Goal: Task Accomplishment & Management: Manage account settings

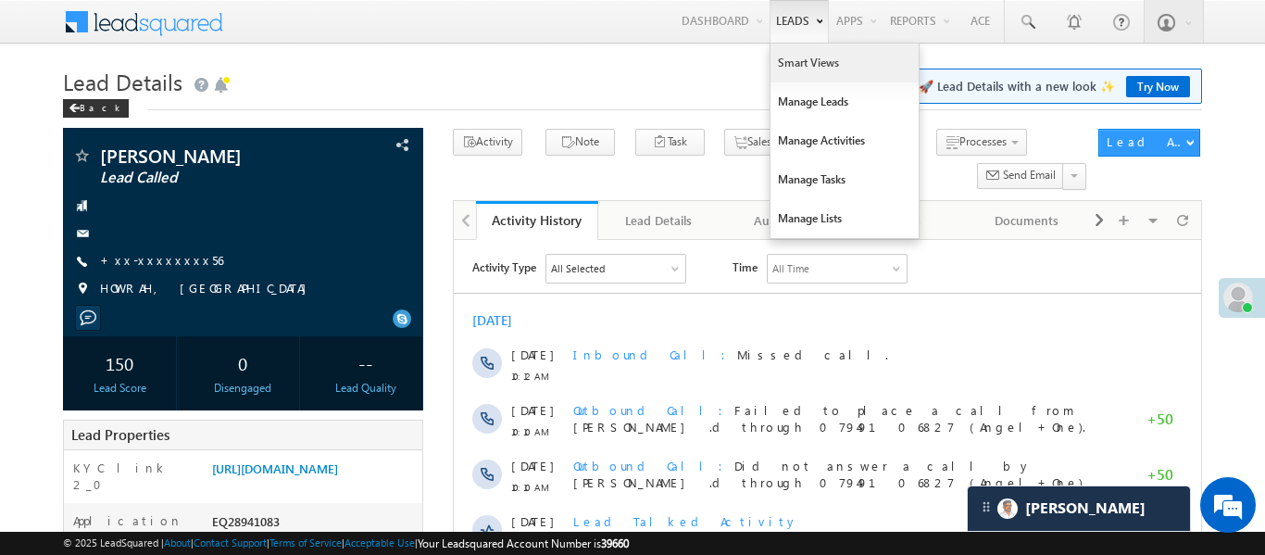
click at [804, 57] on link "Smart Views" at bounding box center [845, 63] width 148 height 39
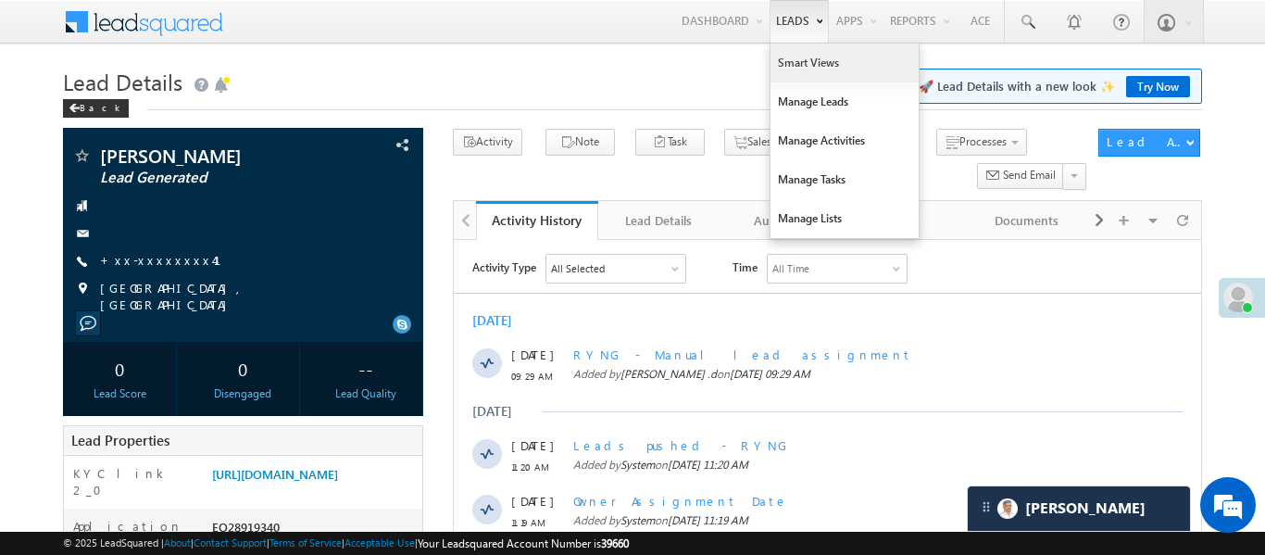
click at [811, 69] on link "Smart Views" at bounding box center [845, 63] width 148 height 39
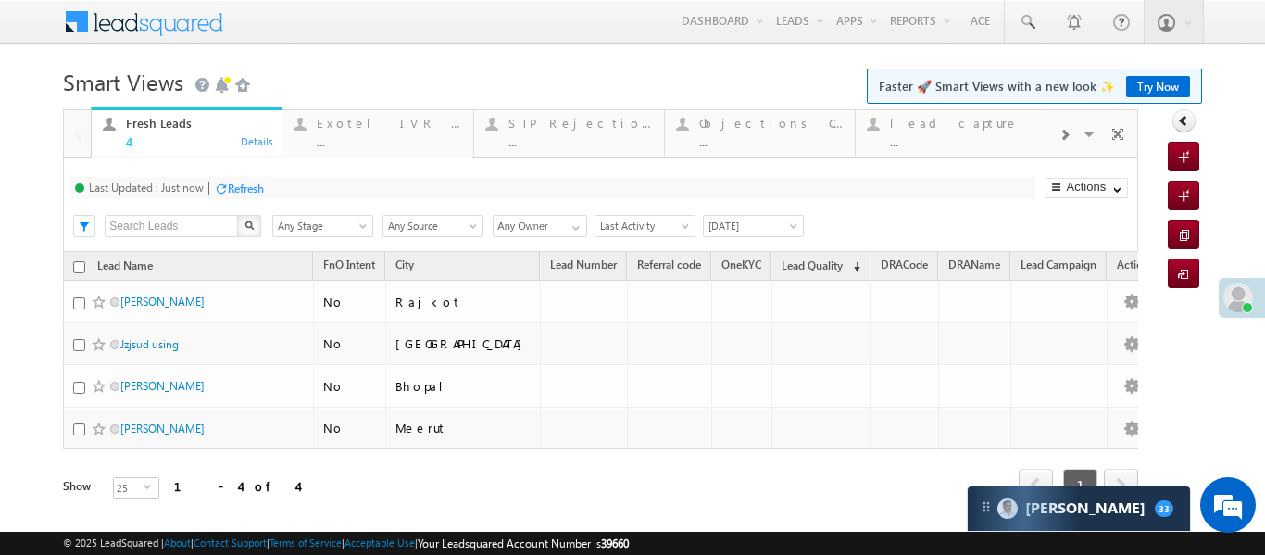
click at [1057, 125] on div at bounding box center [1064, 134] width 35 height 42
click at [962, 137] on div "..." at bounding box center [962, 141] width 144 height 14
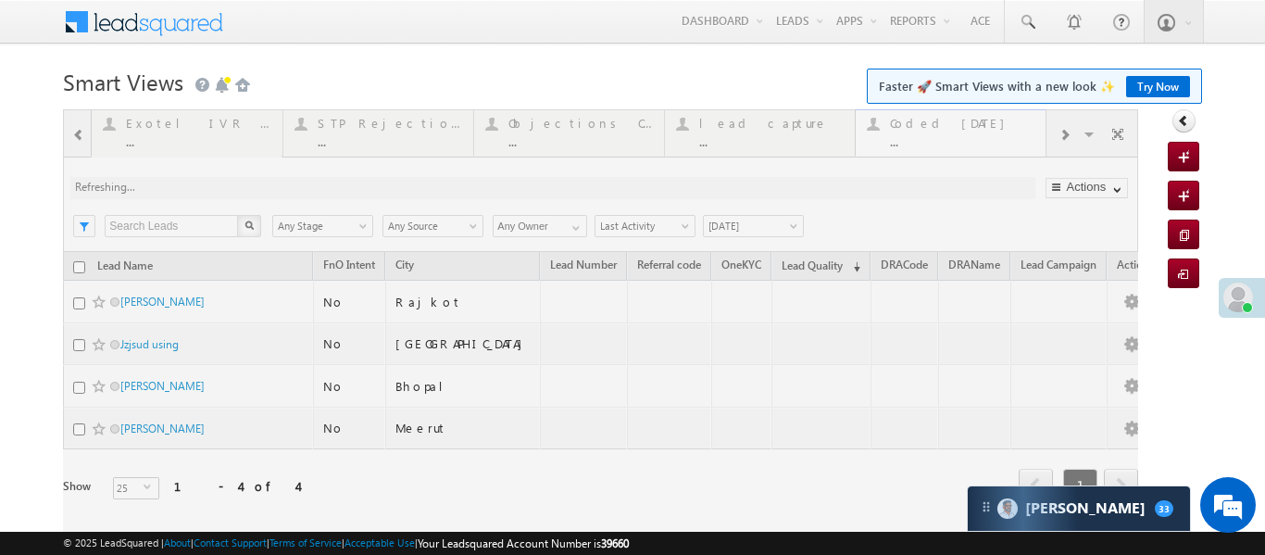
click at [962, 137] on div at bounding box center [600, 330] width 1075 height 443
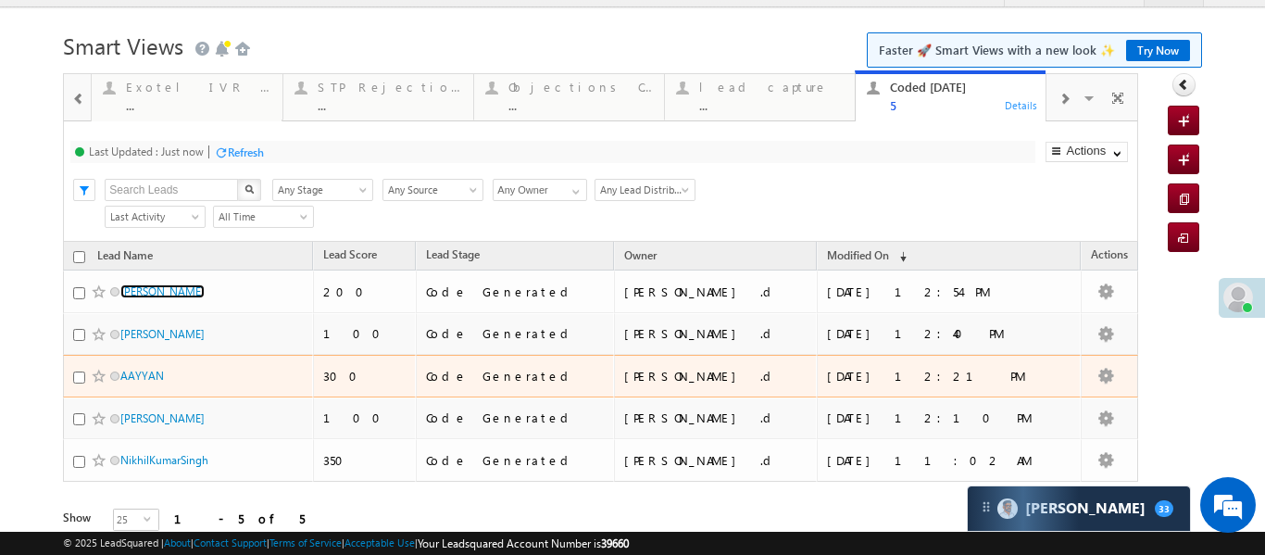
scroll to position [38, 0]
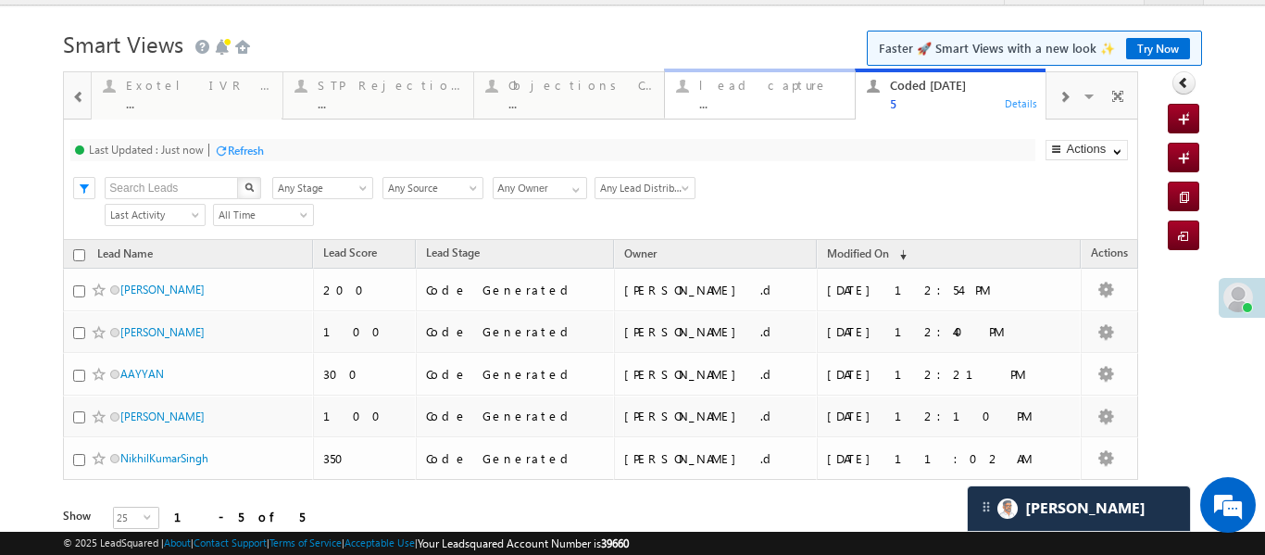
click at [754, 108] on div "..." at bounding box center [771, 103] width 144 height 14
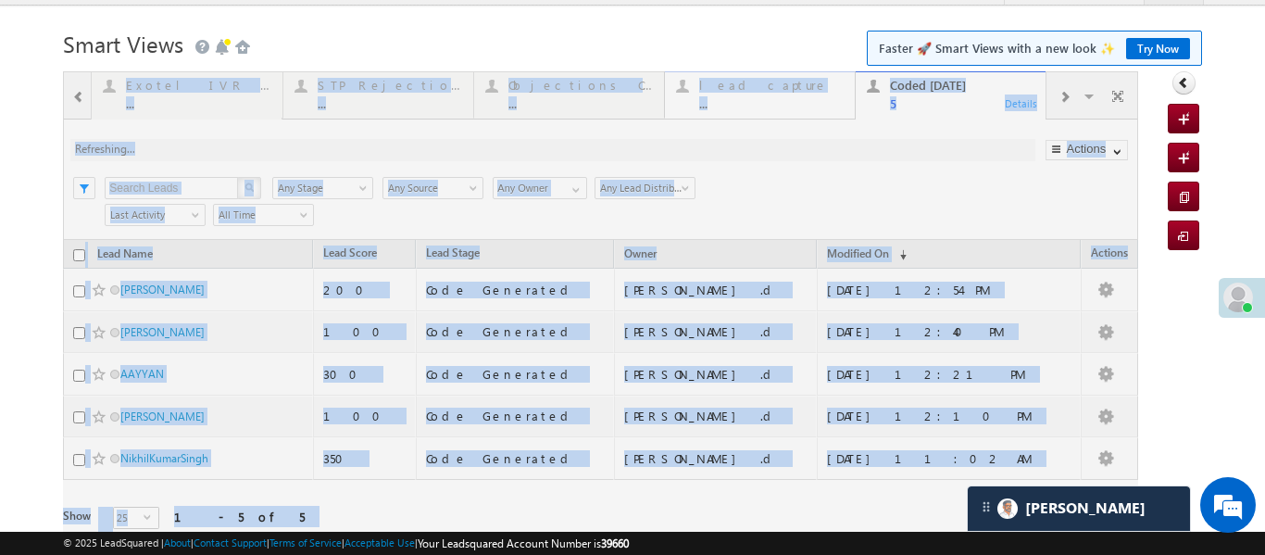
click at [754, 108] on div at bounding box center [600, 326] width 1075 height 510
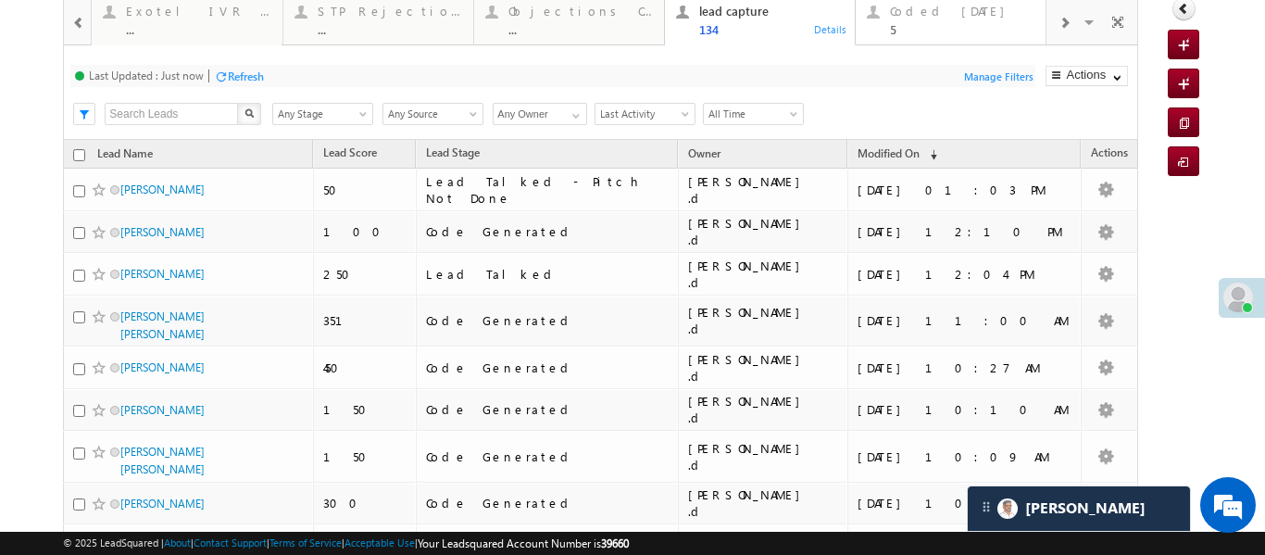
scroll to position [17, 0]
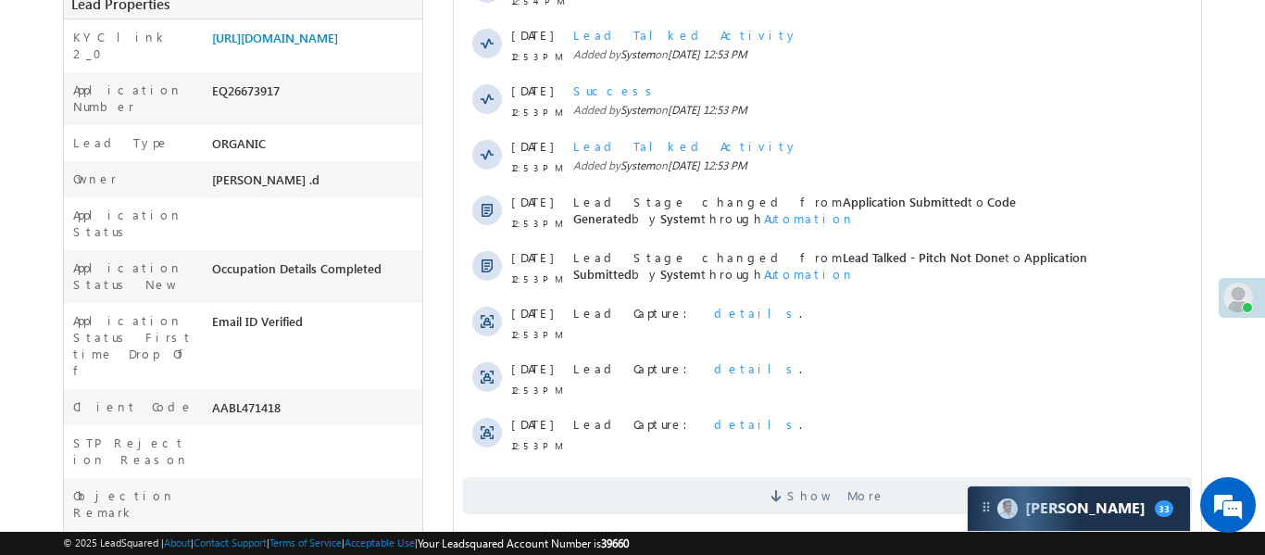
scroll to position [502, 0]
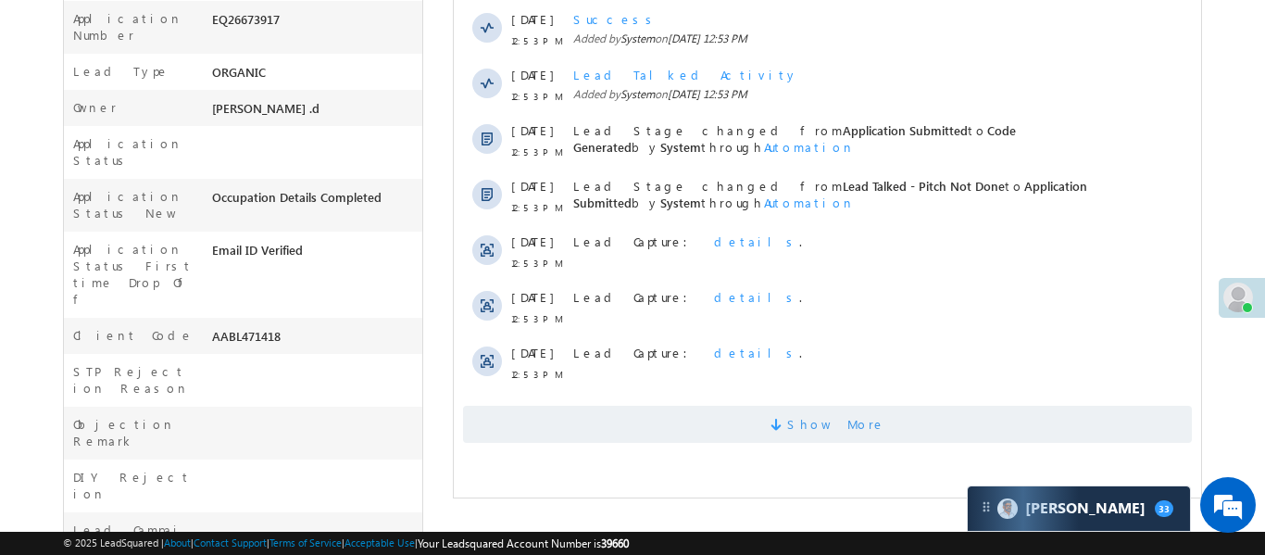
click at [731, 431] on span "Show More" at bounding box center [826, 424] width 729 height 37
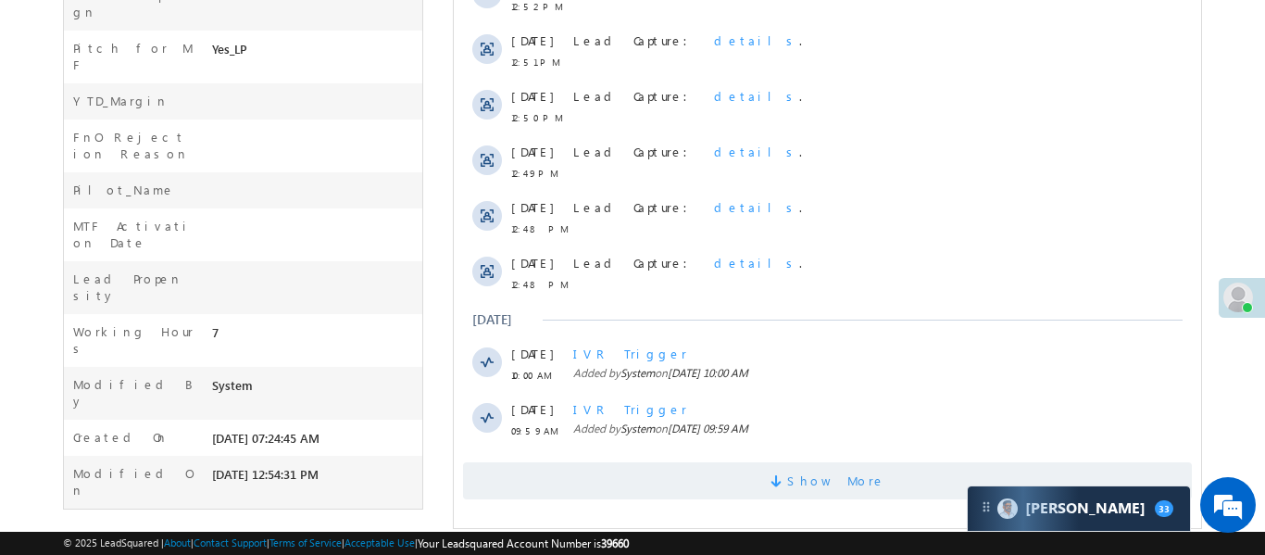
scroll to position [1059, 0]
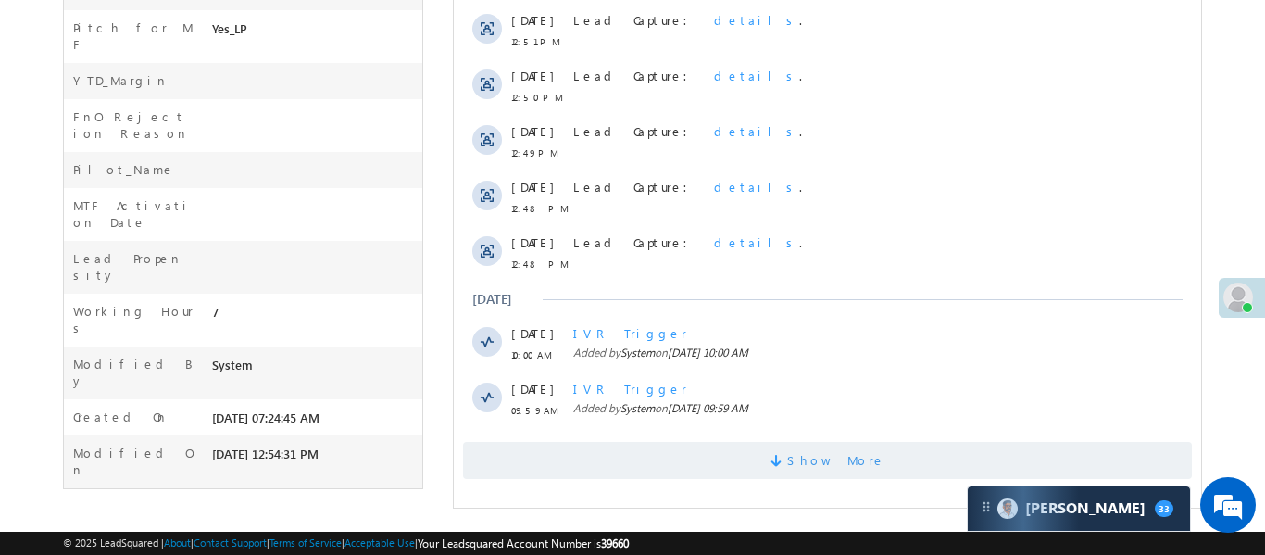
click at [758, 463] on span "Show More" at bounding box center [826, 460] width 729 height 37
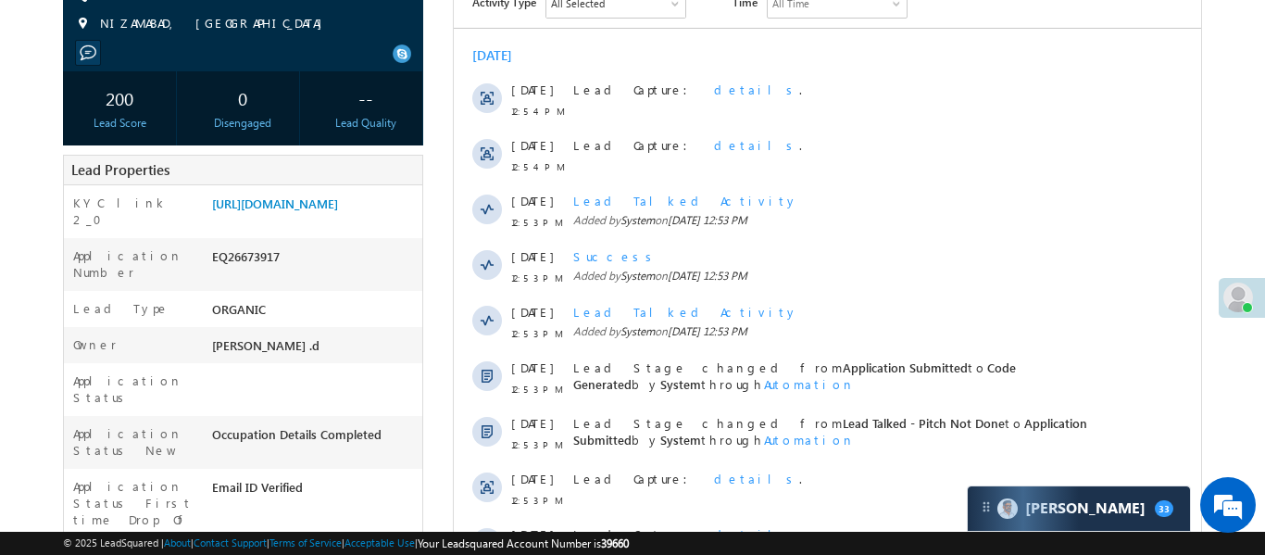
scroll to position [0, 0]
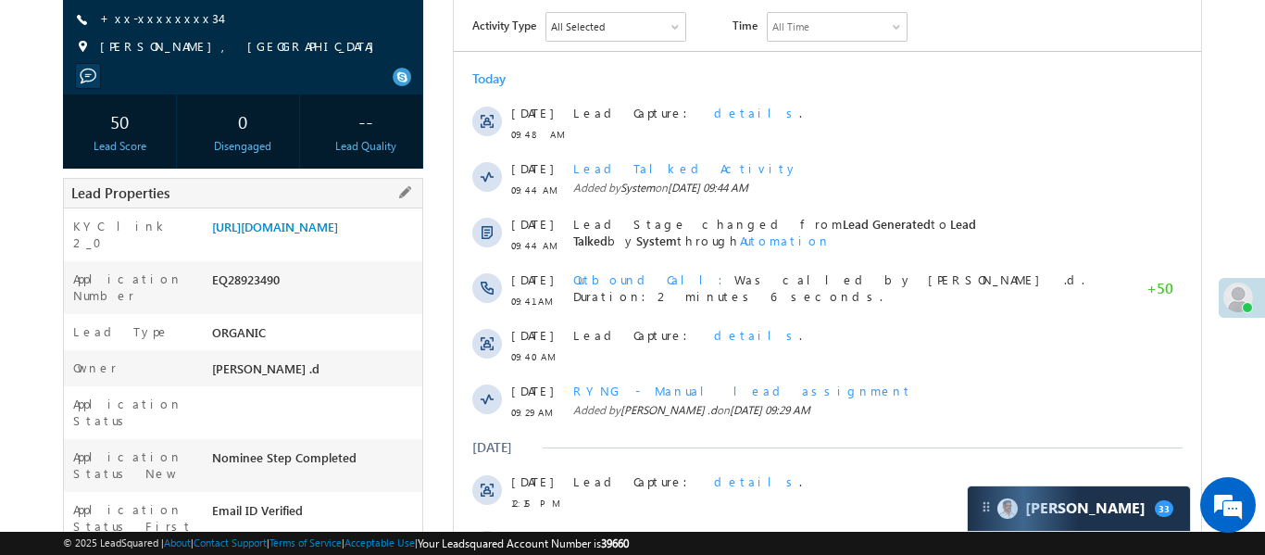
scroll to position [131, 0]
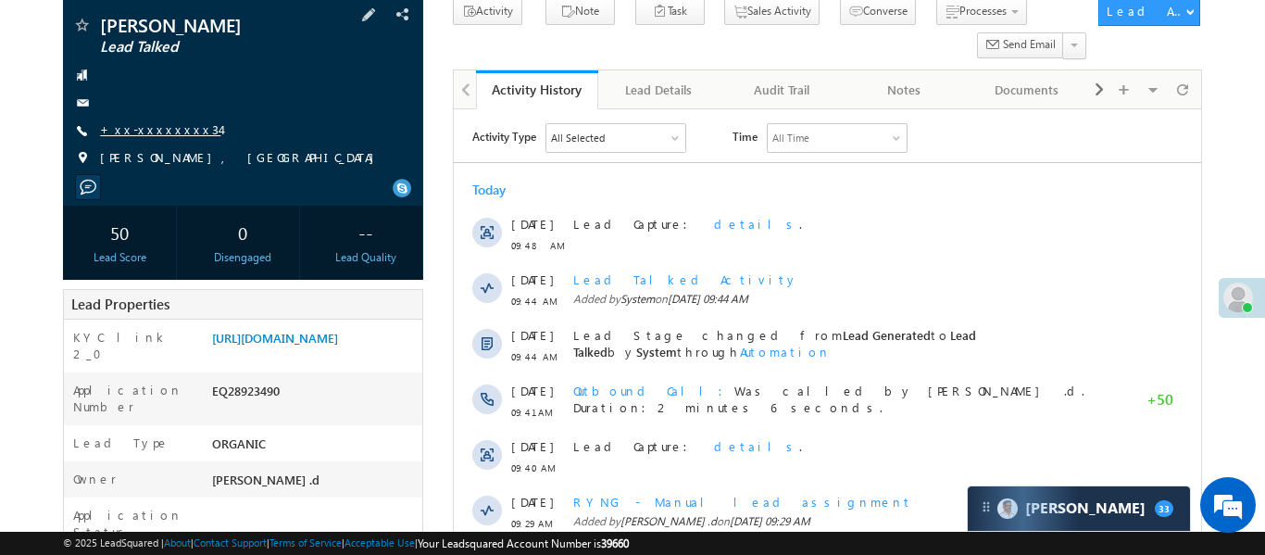
click at [161, 133] on link "+xx-xxxxxxxx34" at bounding box center [160, 129] width 120 height 16
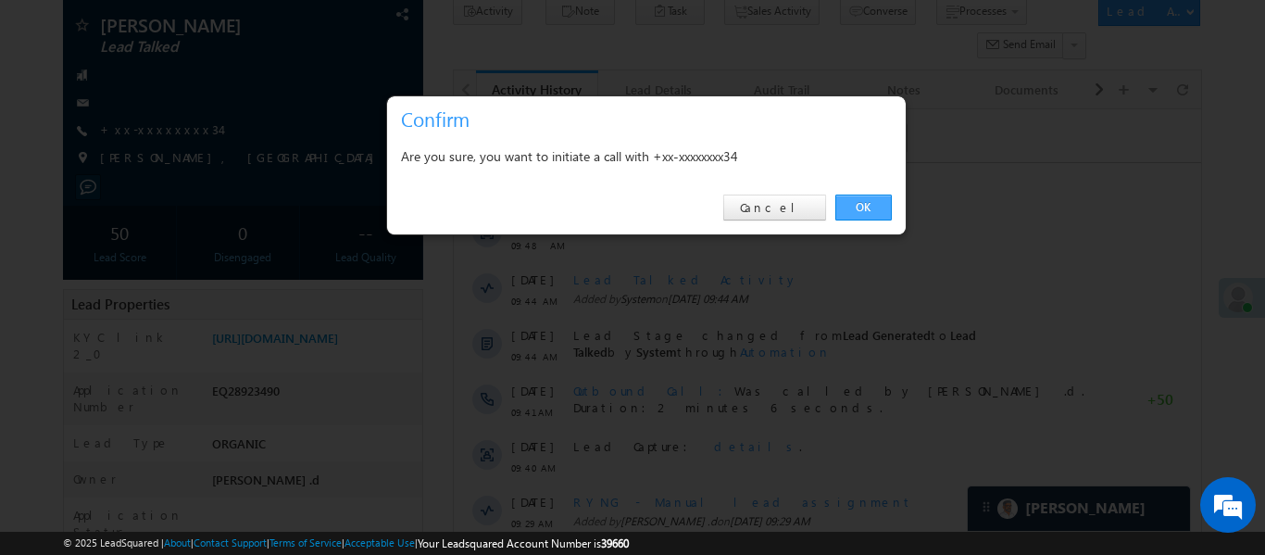
drag, startPoint x: 873, startPoint y: 209, endPoint x: 413, endPoint y: 10, distance: 501.6
click at [873, 209] on link "OK" at bounding box center [863, 208] width 57 height 26
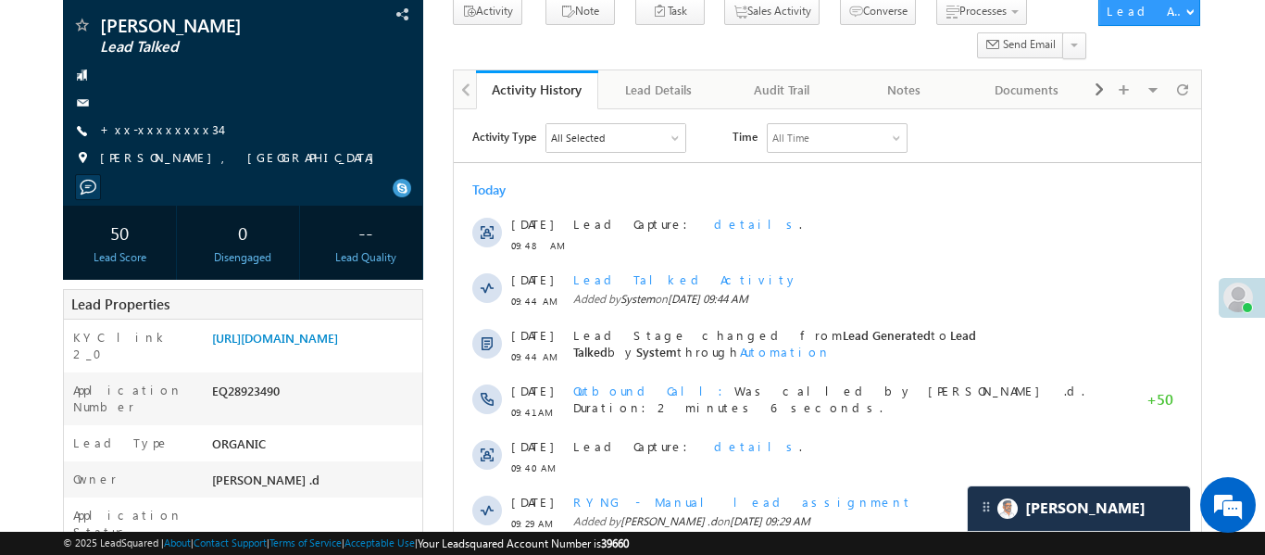
scroll to position [0, 0]
click at [338, 345] on link "https://angelbroking1-pk3em7sa.customui-test.leadsquared.com?leadId=7d6b5a3e-08…" at bounding box center [275, 338] width 126 height 16
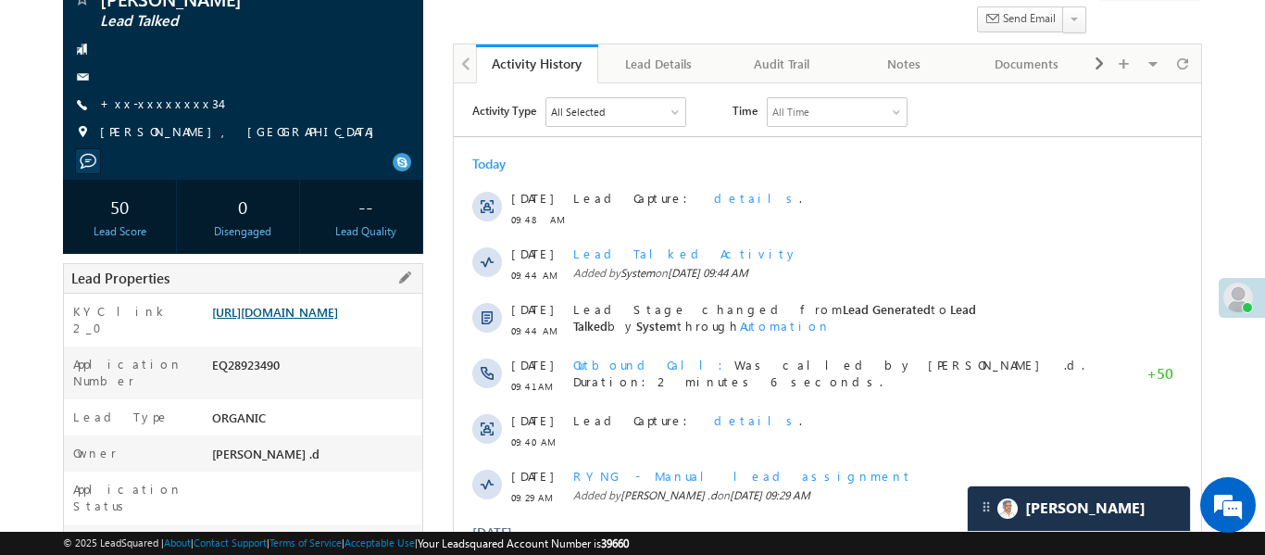
scroll to position [209, 0]
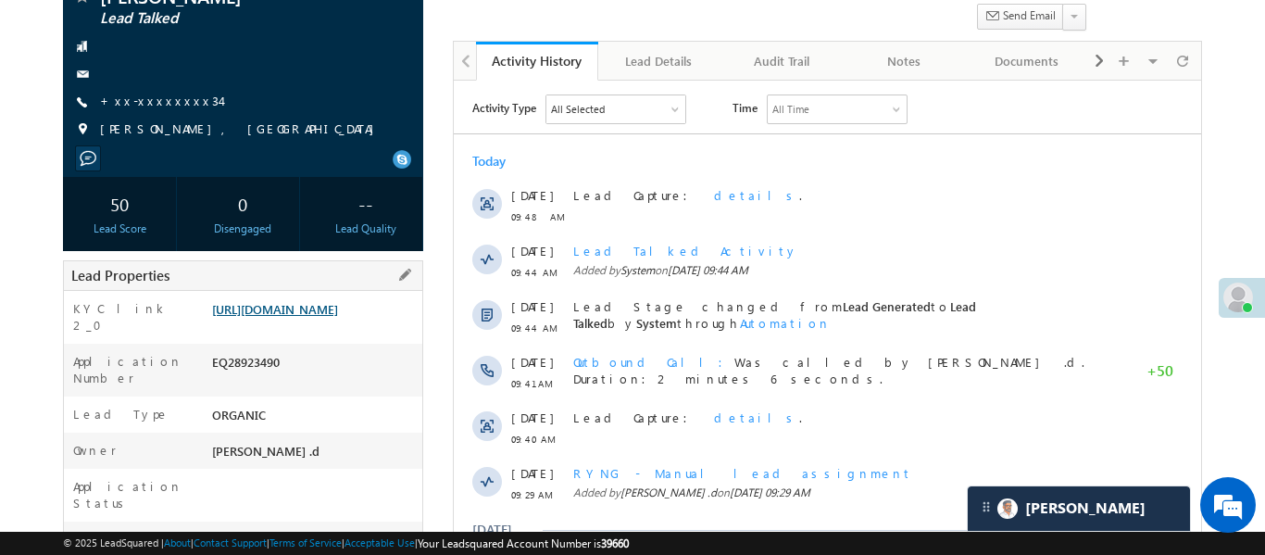
click at [320, 317] on link "https://angelbroking1-pk3em7sa.customui-test.leadsquared.com?leadId=7d6b5a3e-08…" at bounding box center [275, 309] width 126 height 16
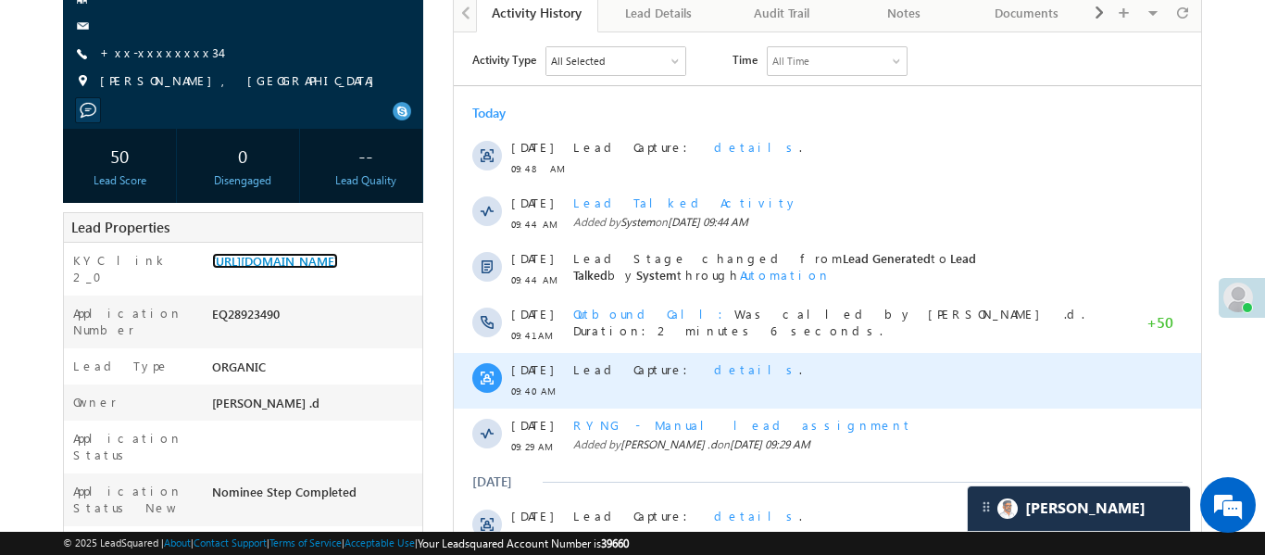
scroll to position [280, 0]
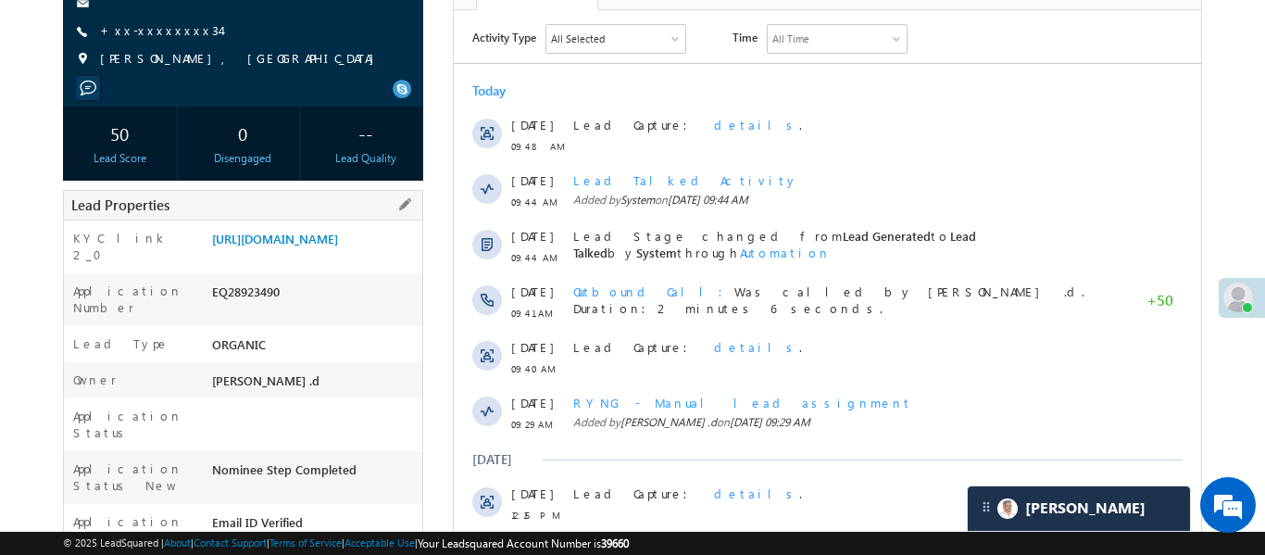
drag, startPoint x: 207, startPoint y: 237, endPoint x: 354, endPoint y: 301, distance: 159.7
click at [354, 256] on div "https://angelbroking1-pk3em7sa.customui-test.leadsquared.com?leadId=7d6b5a3e-08…" at bounding box center [314, 243] width 215 height 26
copy link "https://angelbroking1-pk3em7sa.customui-test.leadsquared.com?leadId=7d6b5a3e-08…"
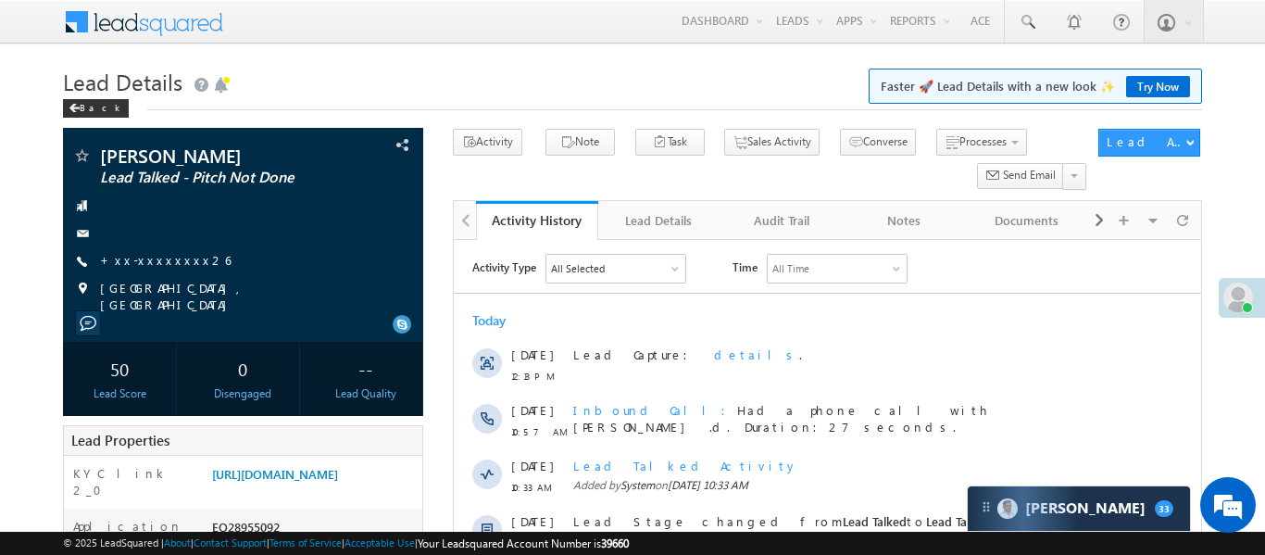
scroll to position [278, 0]
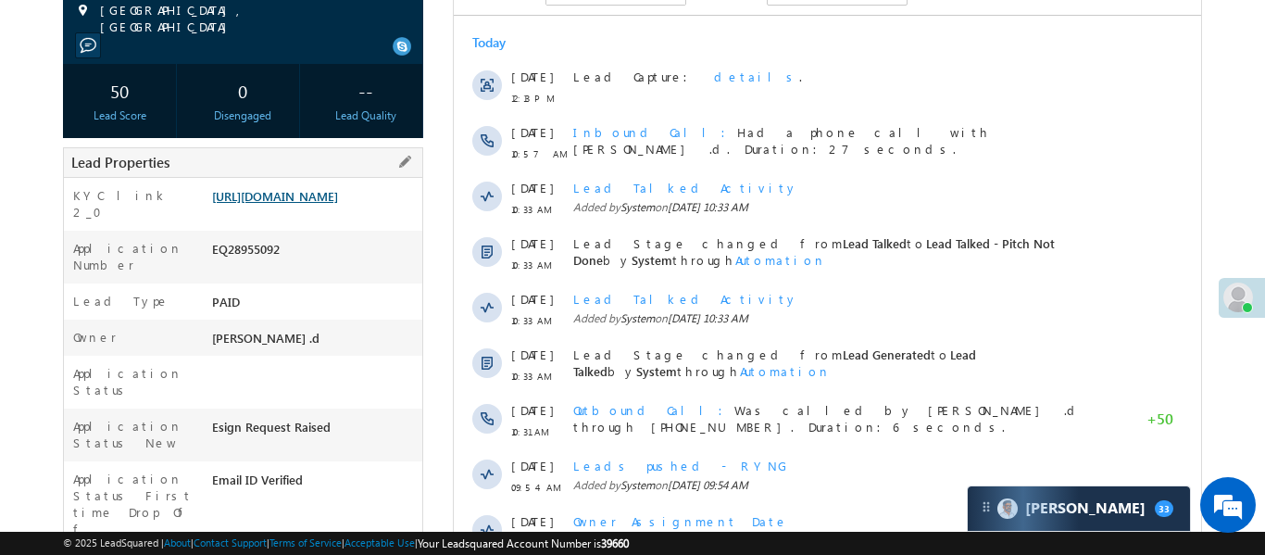
click at [338, 204] on link "https://angelbroking1-pk3em7sa.customui-test.leadsquared.com?leadId=363ae249-a1…" at bounding box center [275, 196] width 126 height 16
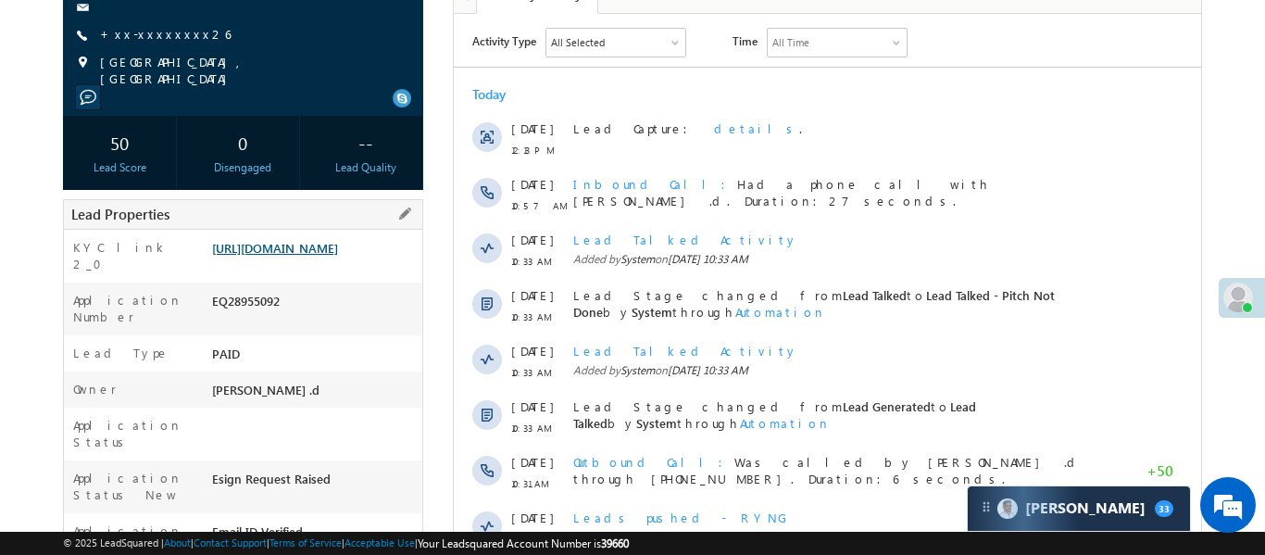
scroll to position [228, 0]
click at [338, 254] on link "https://angelbroking1-pk3em7sa.customui-test.leadsquared.com?leadId=363ae249-a1…" at bounding box center [275, 246] width 126 height 16
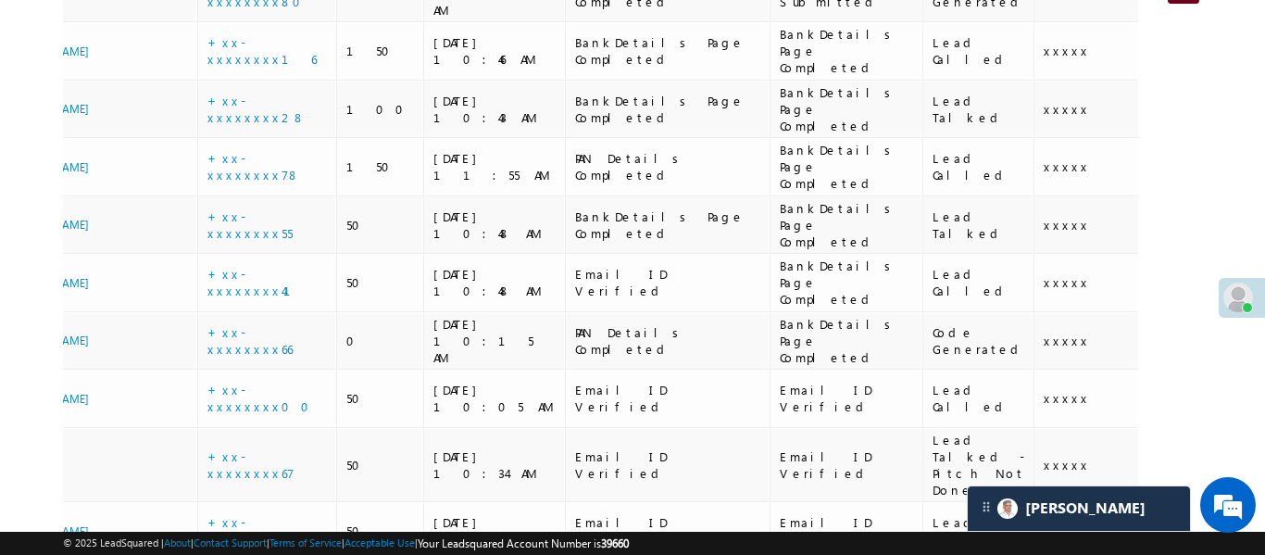
scroll to position [0, 538]
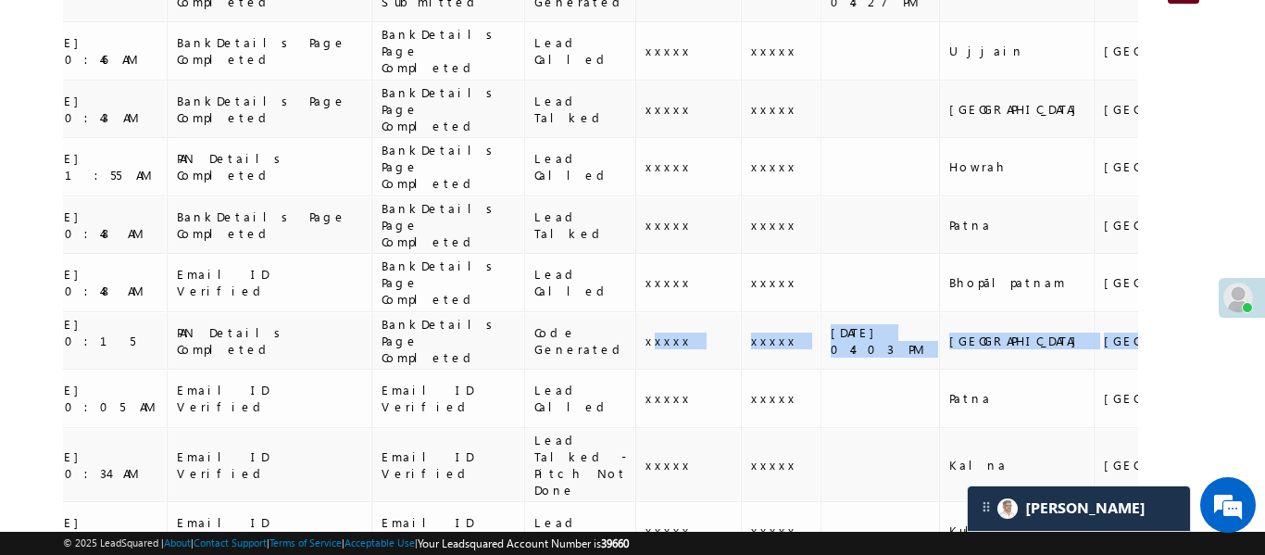
drag, startPoint x: 1061, startPoint y: 228, endPoint x: 1154, endPoint y: 232, distance: 92.7
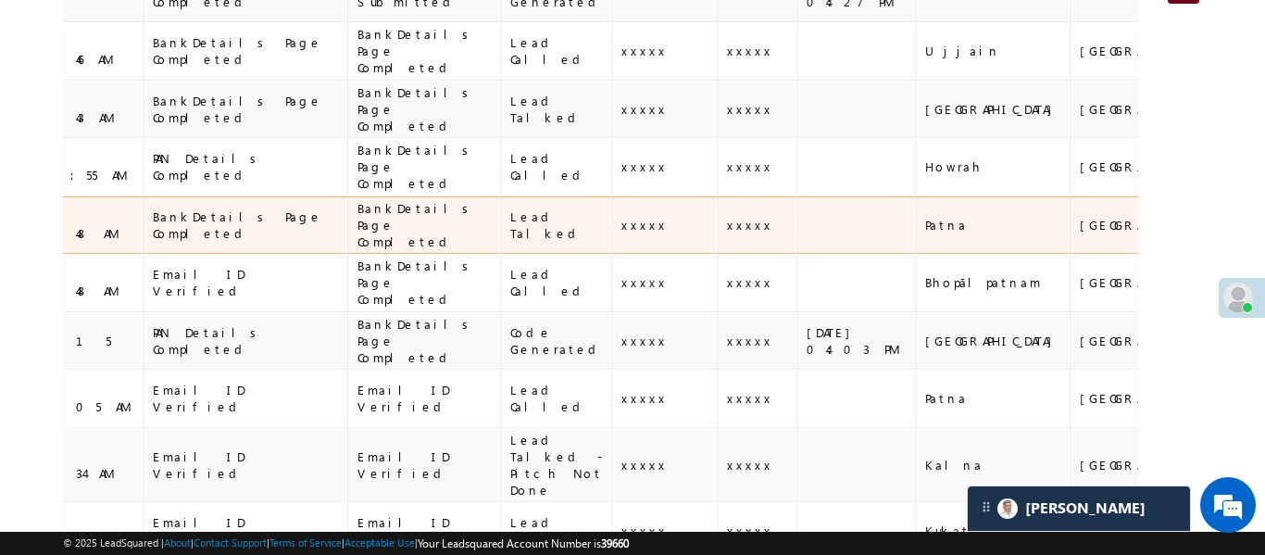
click at [797, 196] on td at bounding box center [856, 225] width 119 height 58
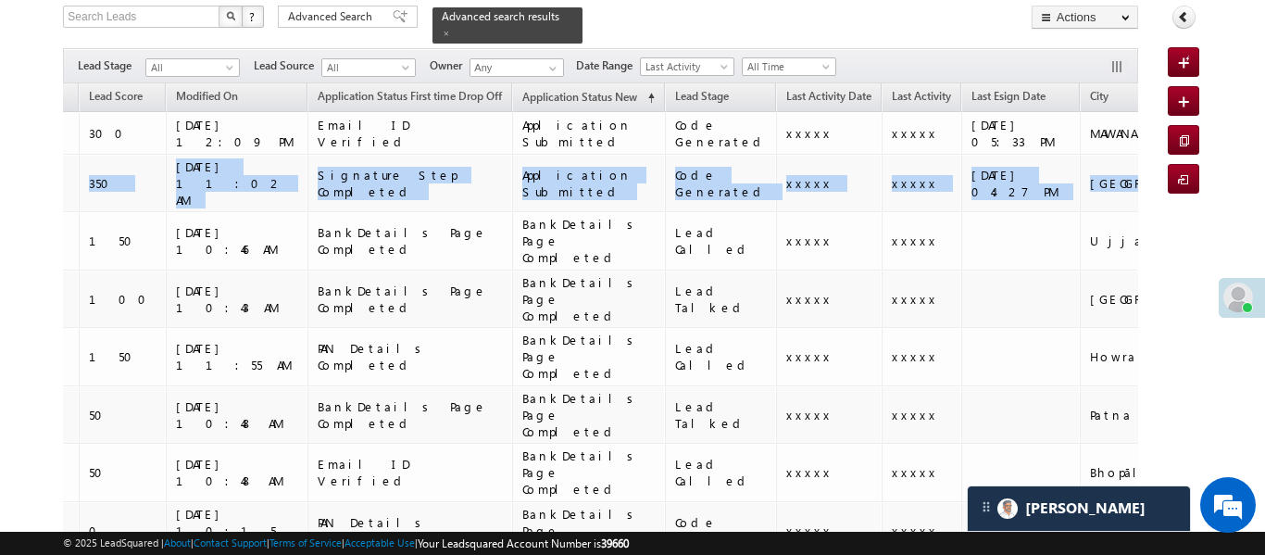
scroll to position [0, 0]
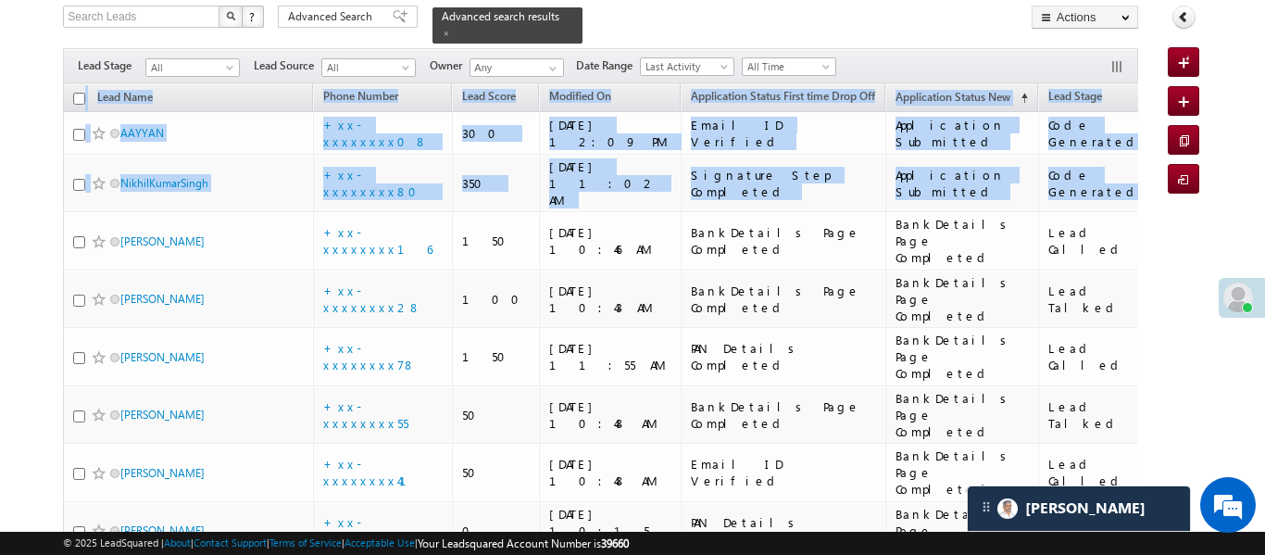
drag, startPoint x: 919, startPoint y: 166, endPoint x: 0, endPoint y: 166, distance: 918.8
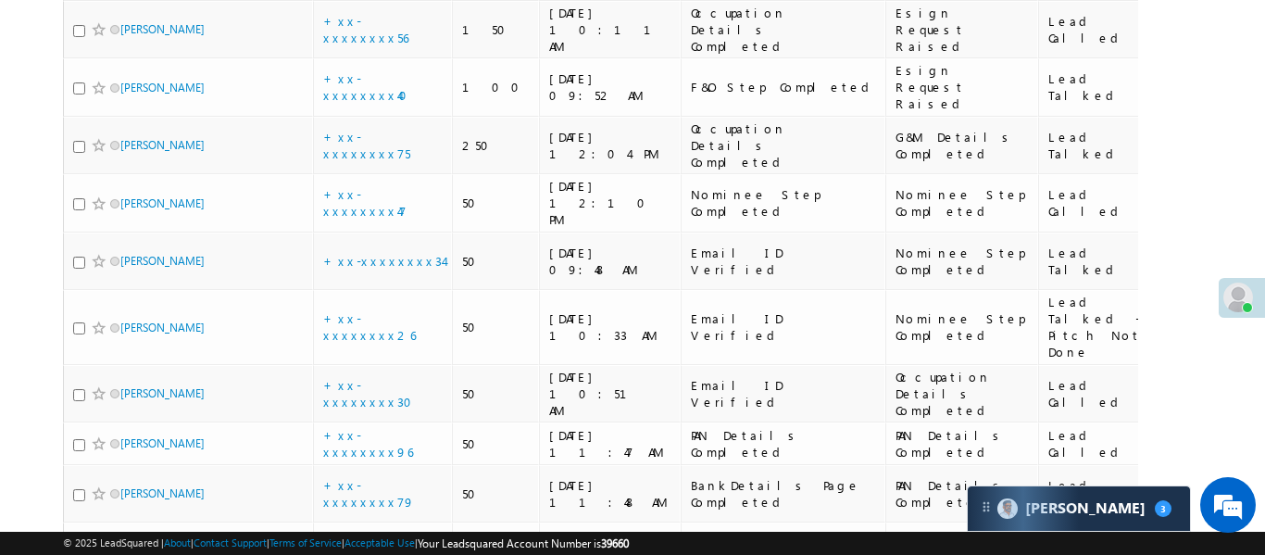
scroll to position [2016, 0]
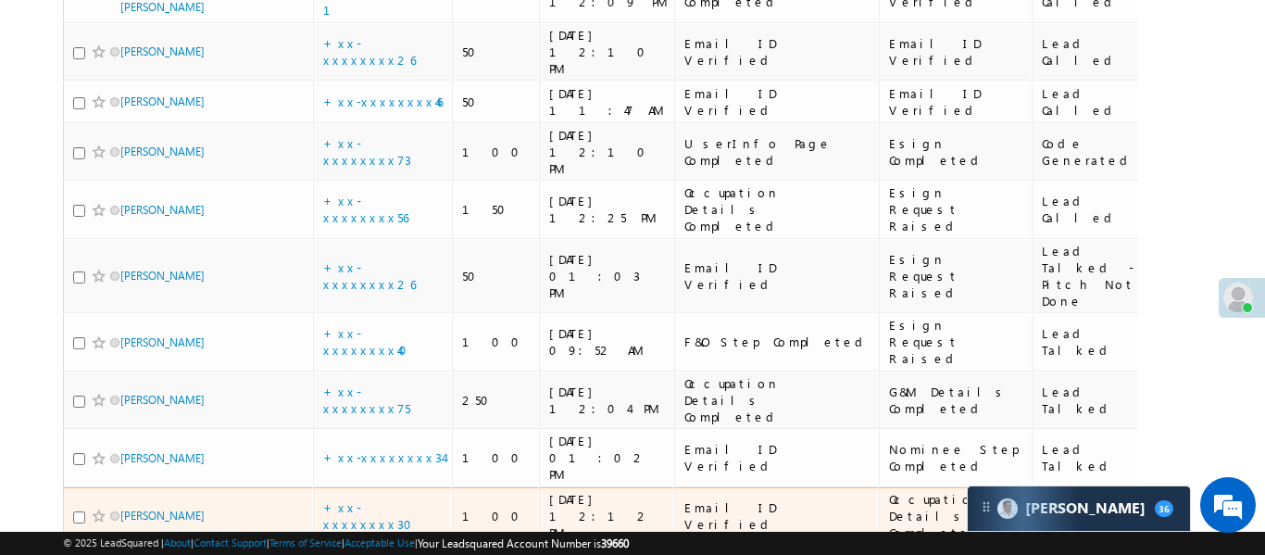
scroll to position [1508, 0]
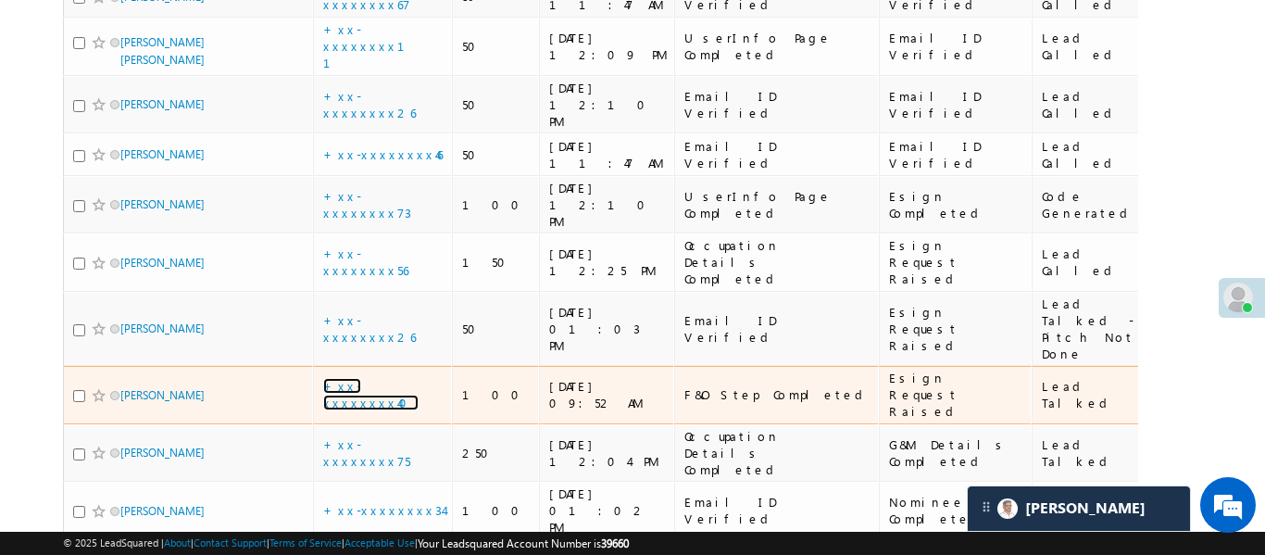
click at [371, 378] on link "+xx-xxxxxxxx40" at bounding box center [370, 394] width 95 height 32
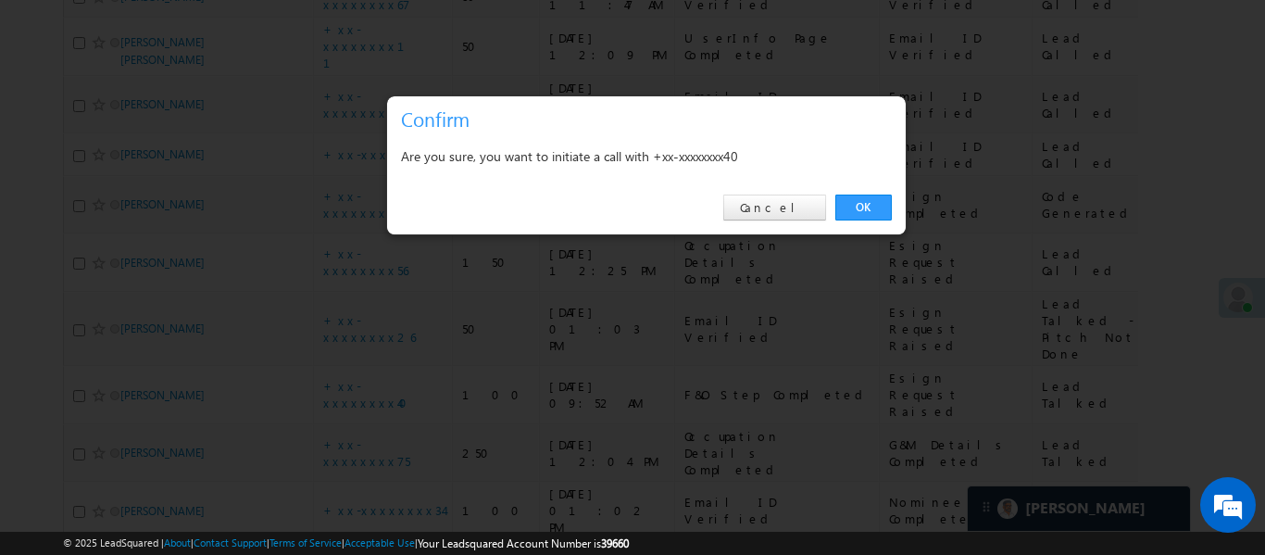
click at [867, 192] on div "OK Cancel" at bounding box center [646, 208] width 519 height 53
click at [868, 201] on link "OK" at bounding box center [863, 208] width 57 height 26
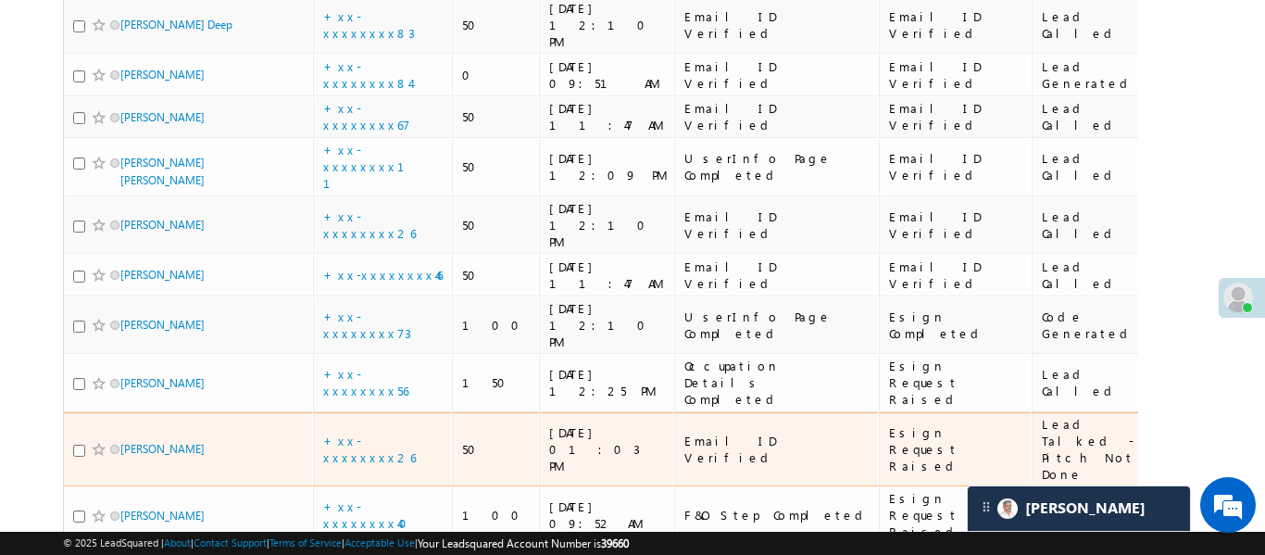
scroll to position [1472, 0]
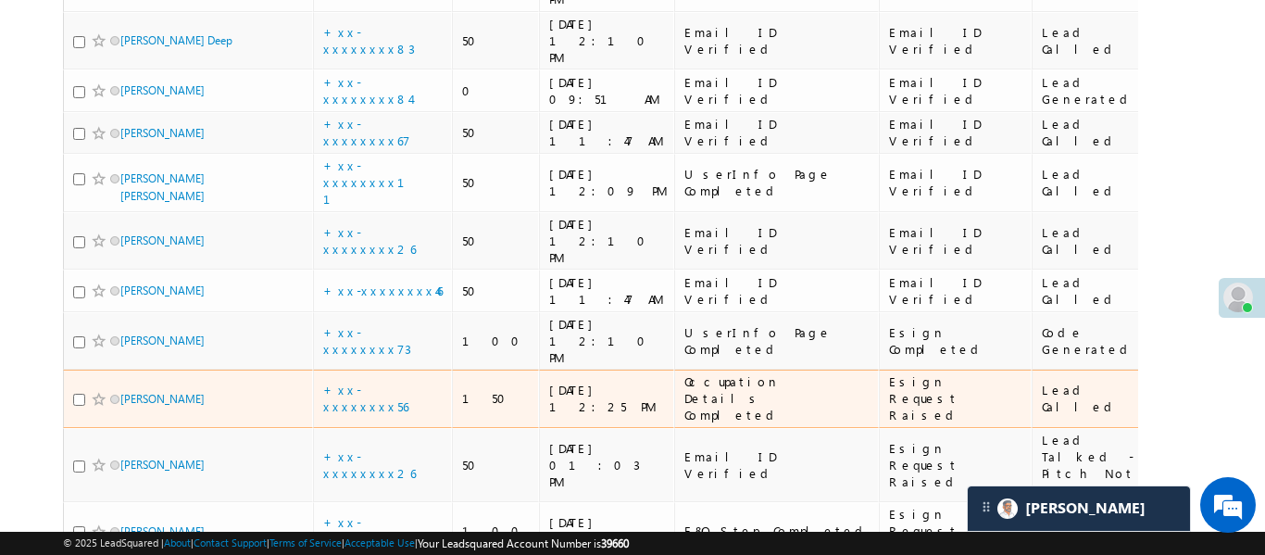
click at [384, 370] on td "+xx-xxxxxxxx56" at bounding box center [382, 399] width 139 height 58
click at [383, 382] on link "+xx-xxxxxxxx56" at bounding box center [365, 398] width 85 height 32
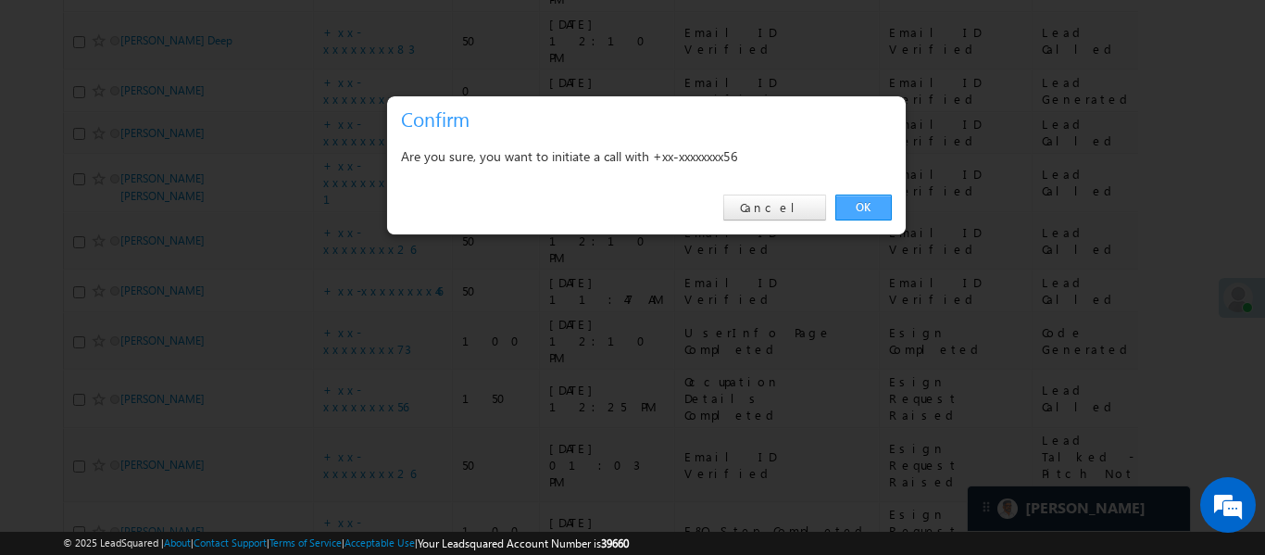
click at [873, 213] on link "OK" at bounding box center [863, 208] width 57 height 26
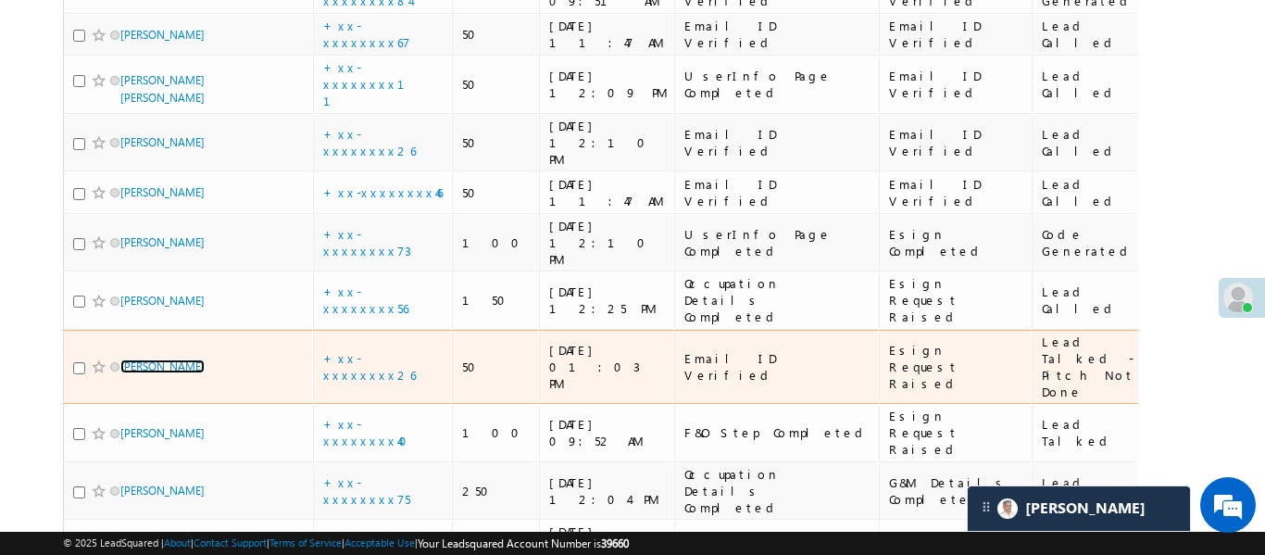
scroll to position [1531, 0]
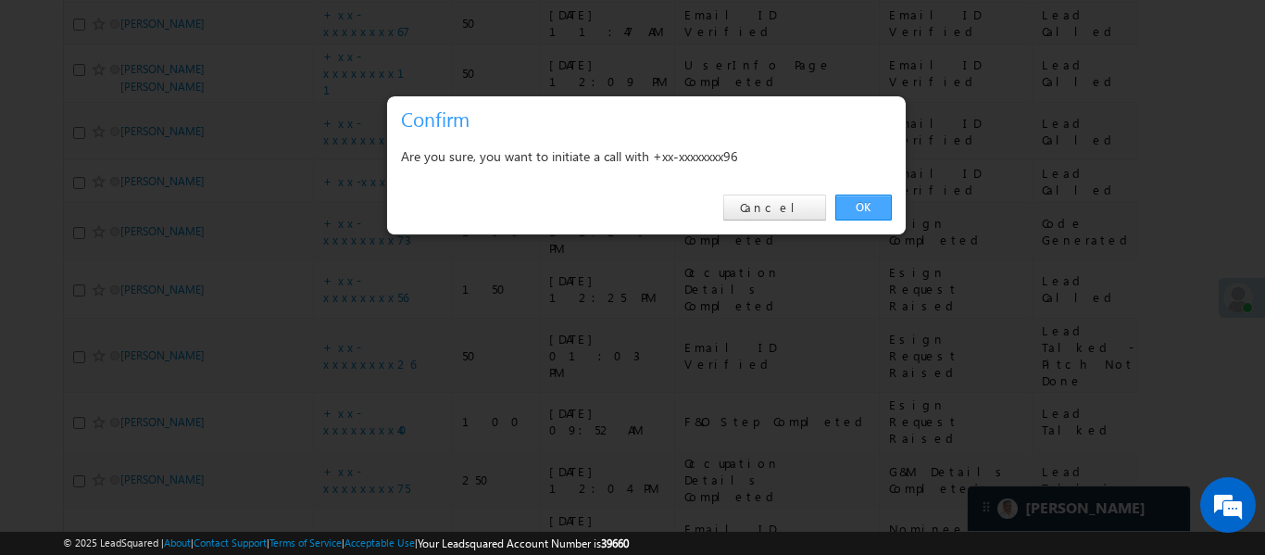
click at [870, 207] on link "OK" at bounding box center [863, 208] width 57 height 26
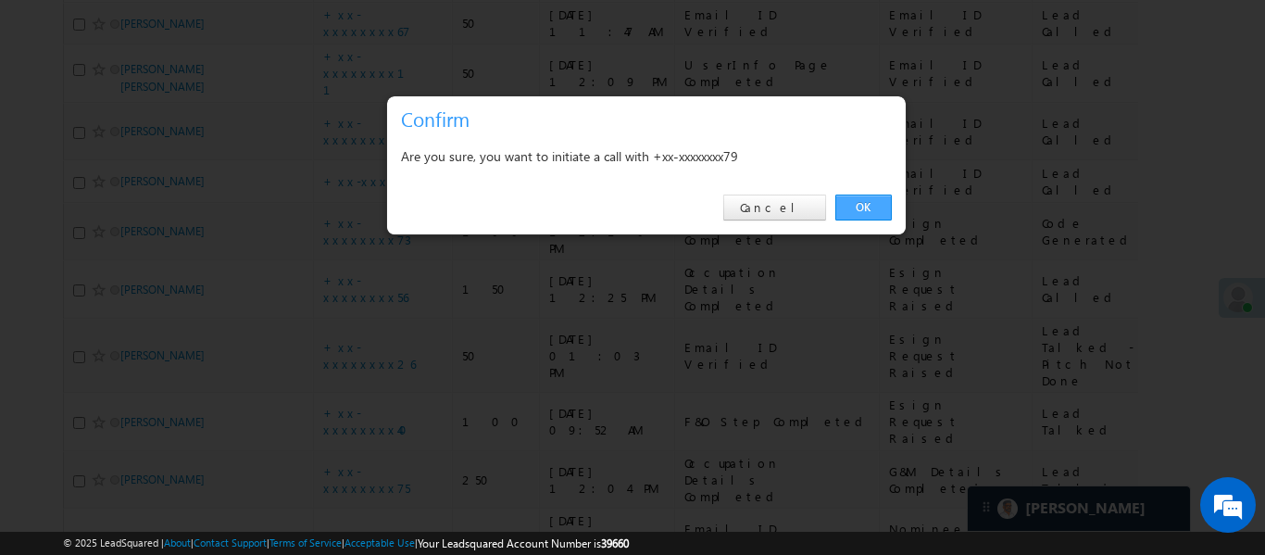
click at [879, 218] on link "OK" at bounding box center [863, 208] width 57 height 26
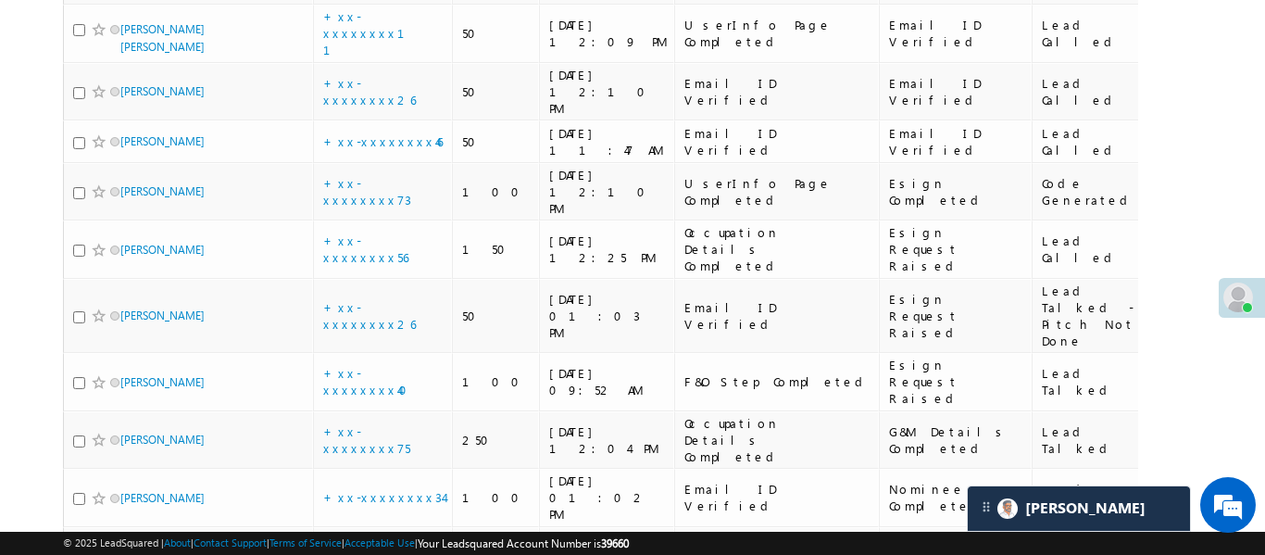
scroll to position [1596, 0]
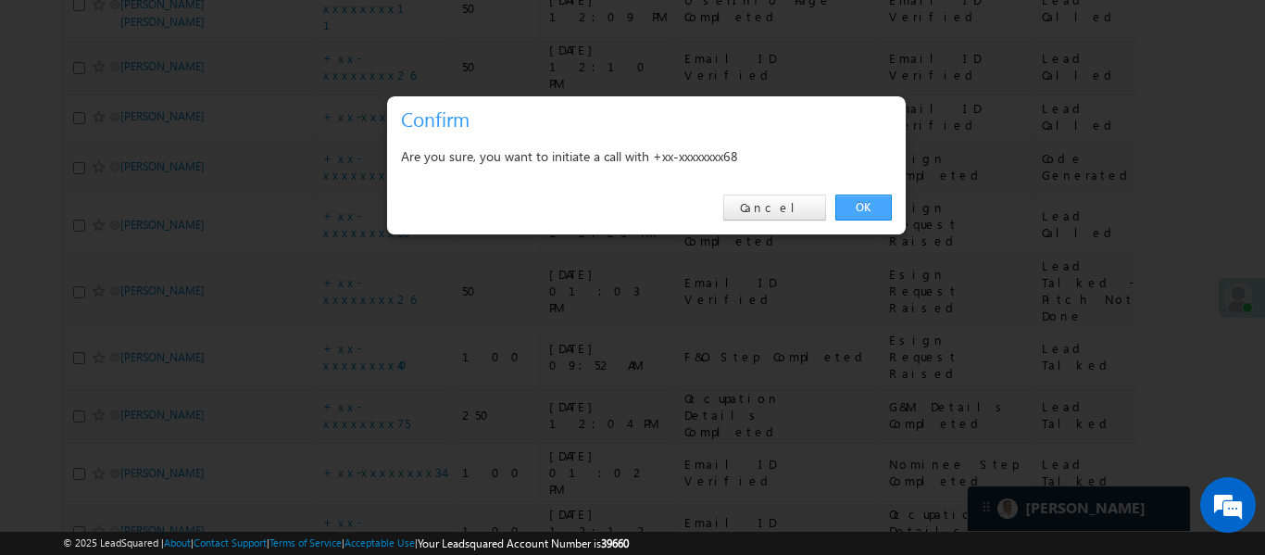
click at [873, 212] on link "OK" at bounding box center [863, 208] width 57 height 26
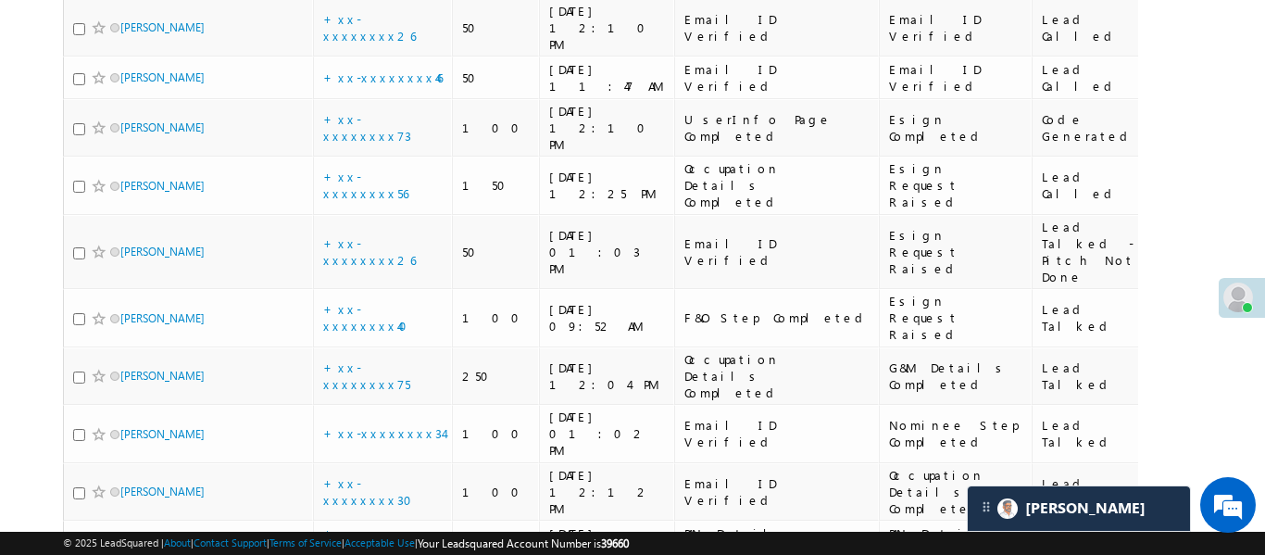
scroll to position [1654, 0]
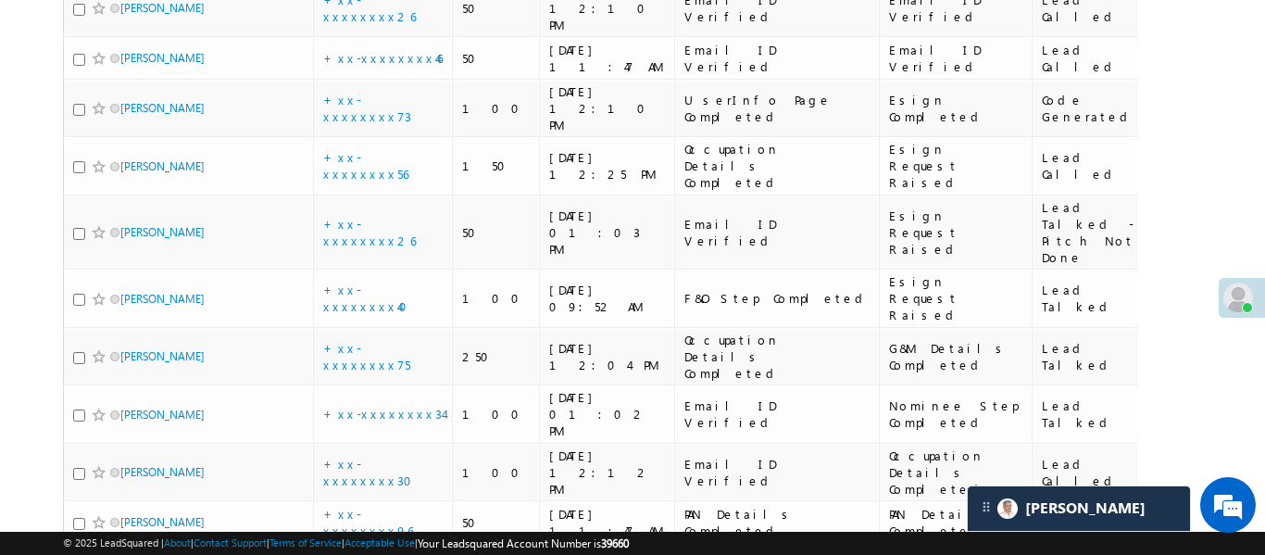
drag, startPoint x: 415, startPoint y: 344, endPoint x: 393, endPoint y: 345, distance: 22.2
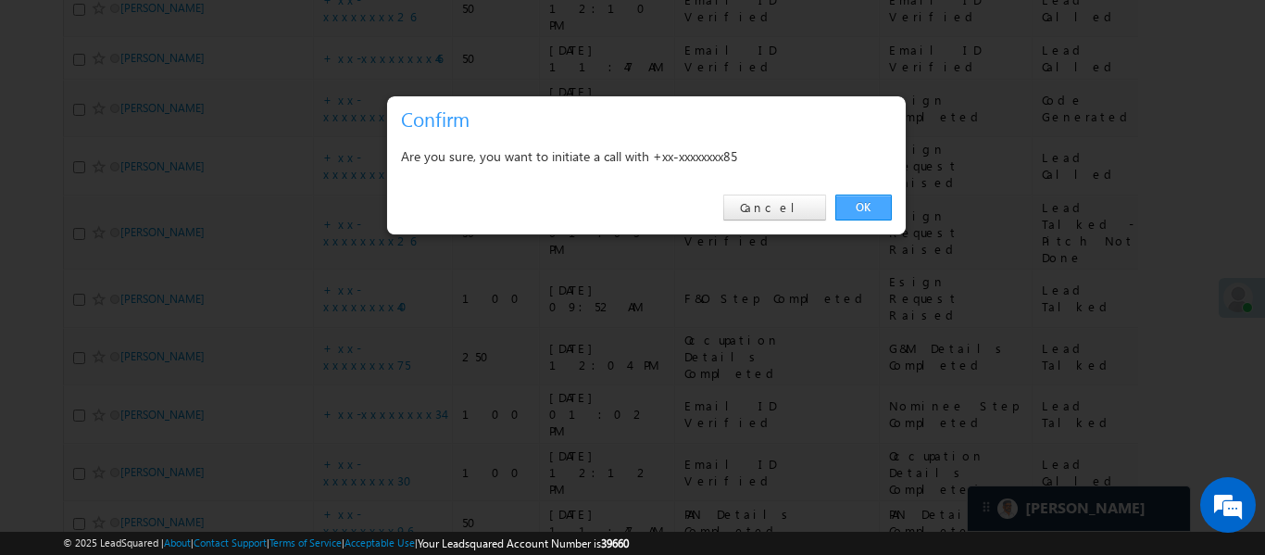
click at [866, 197] on link "OK" at bounding box center [863, 208] width 57 height 26
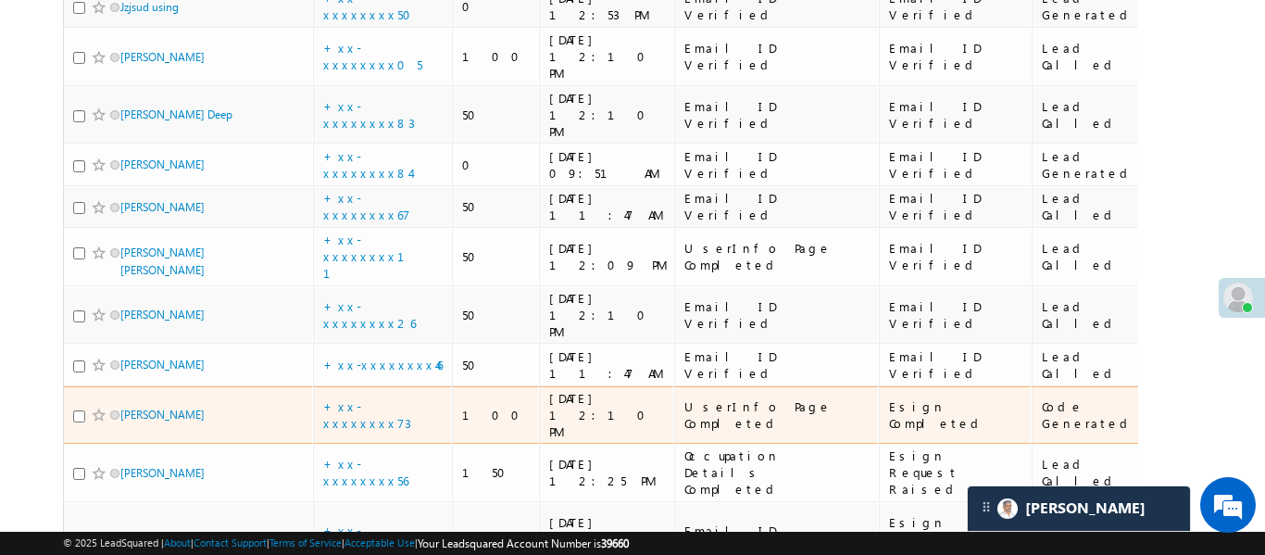
scroll to position [626, 0]
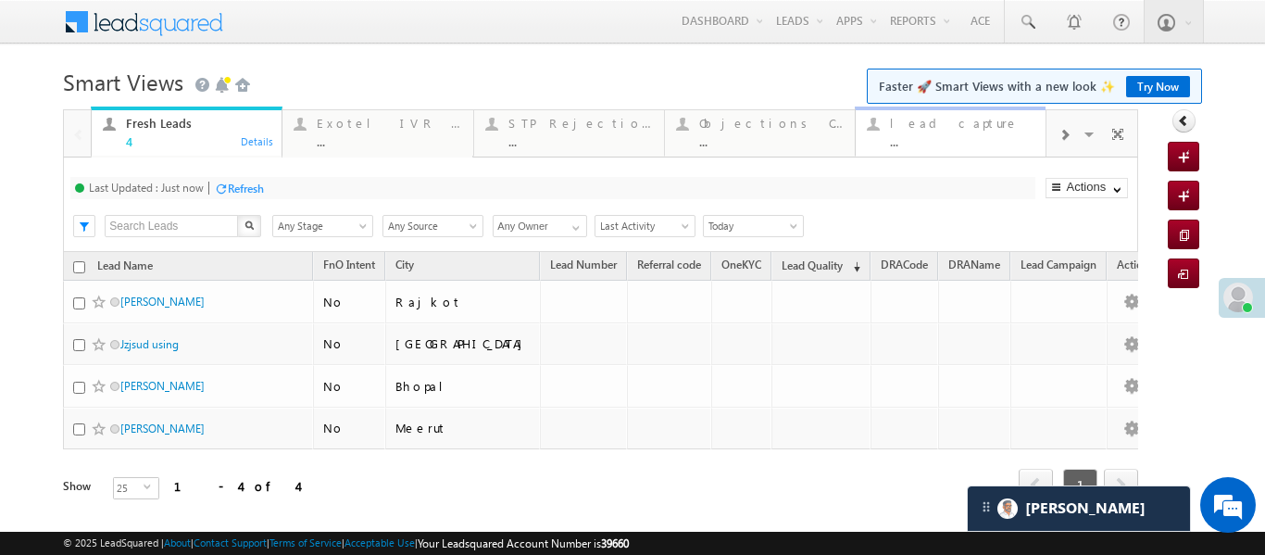
click at [946, 134] on div "..." at bounding box center [962, 141] width 144 height 14
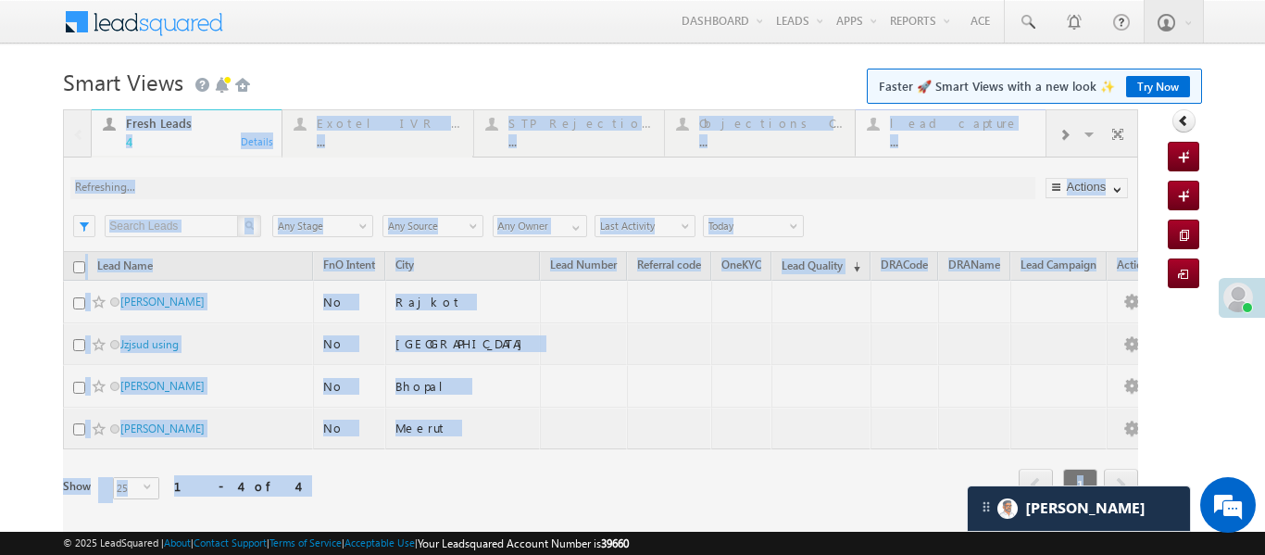
click at [946, 134] on div at bounding box center [600, 330] width 1075 height 443
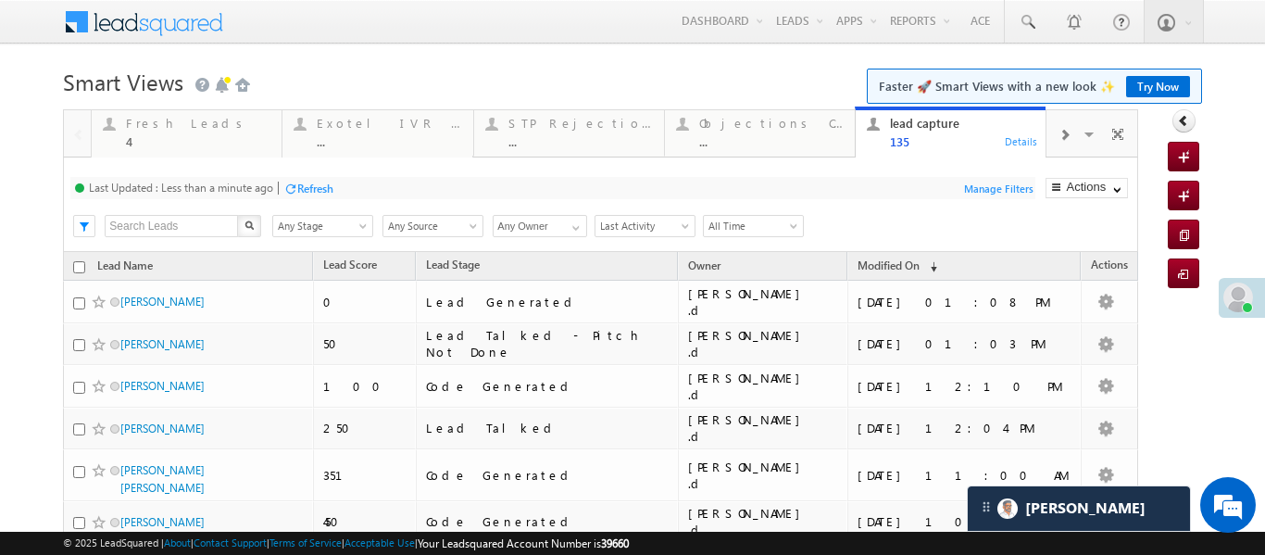
click at [1056, 137] on div at bounding box center [1064, 134] width 35 height 42
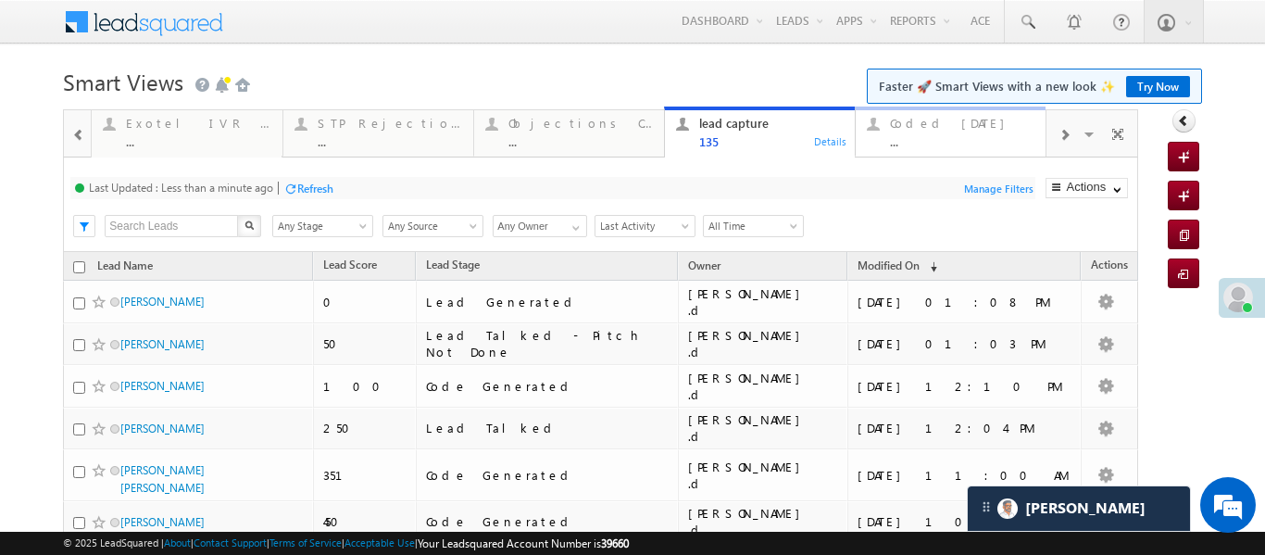
click at [951, 144] on div "..." at bounding box center [962, 141] width 144 height 14
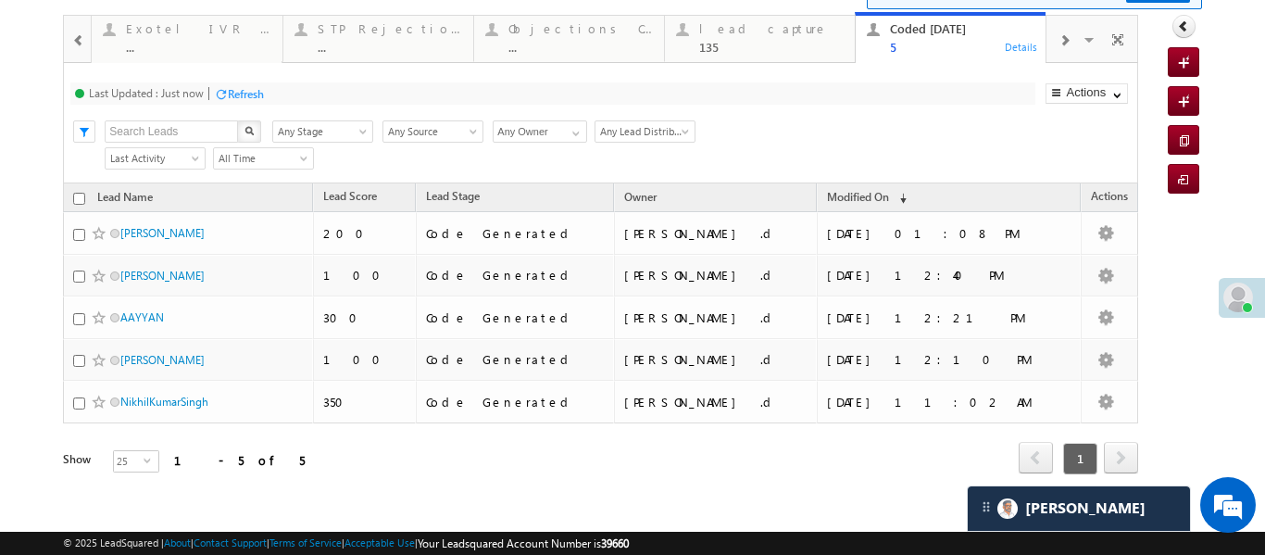
scroll to position [98, 0]
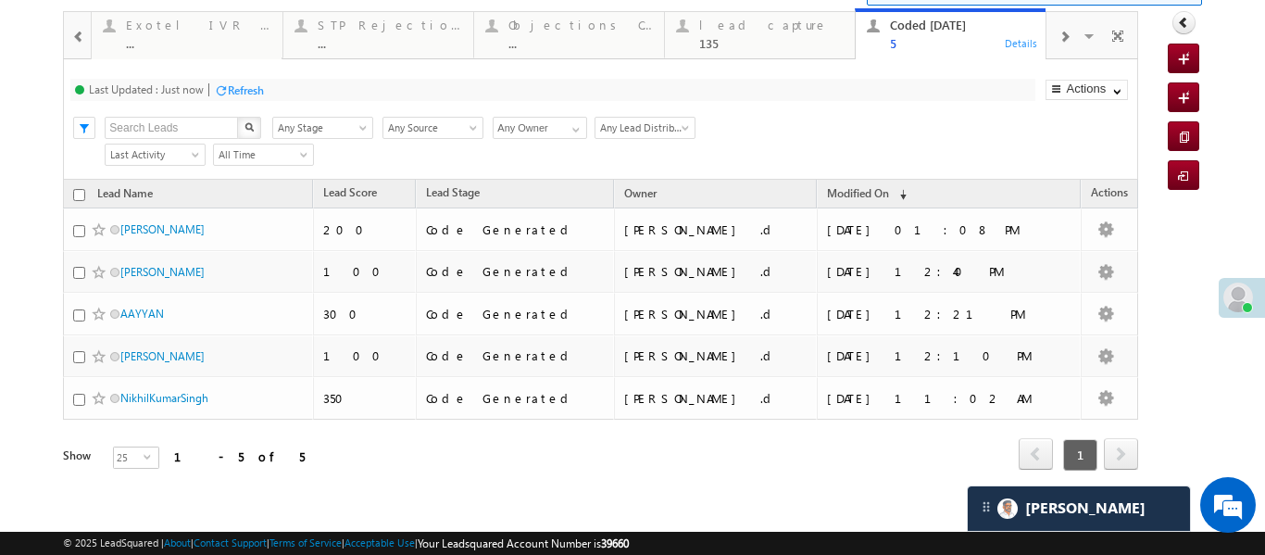
click at [75, 30] on span at bounding box center [78, 37] width 13 height 15
click at [75, 29] on div at bounding box center [77, 34] width 27 height 44
click at [201, 42] on div "4" at bounding box center [198, 43] width 144 height 14
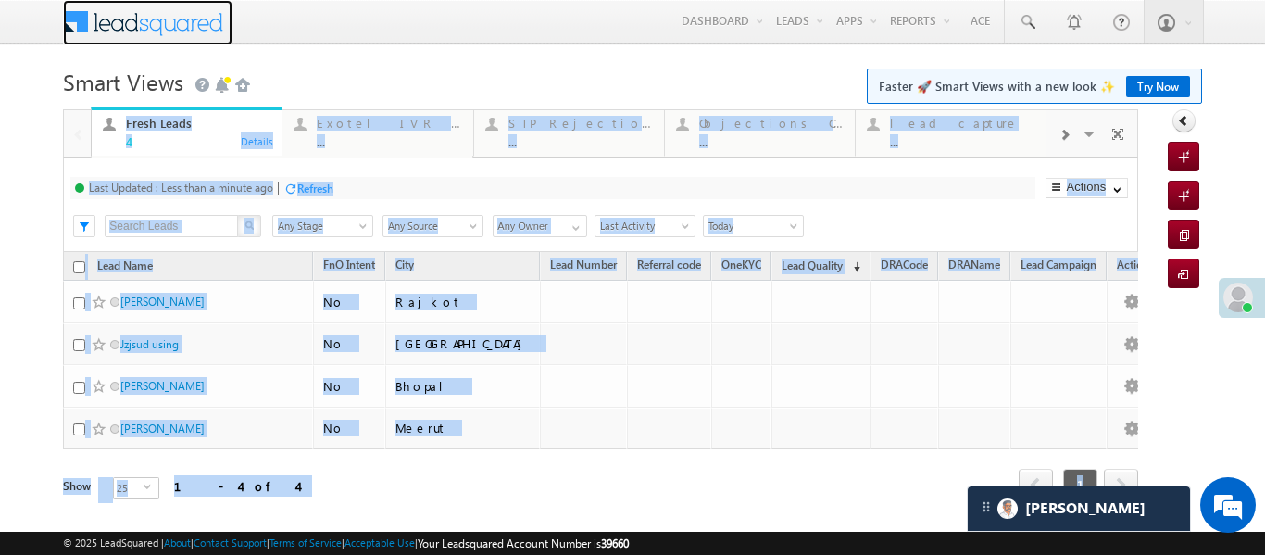
click at [201, 42] on span at bounding box center [148, 22] width 170 height 45
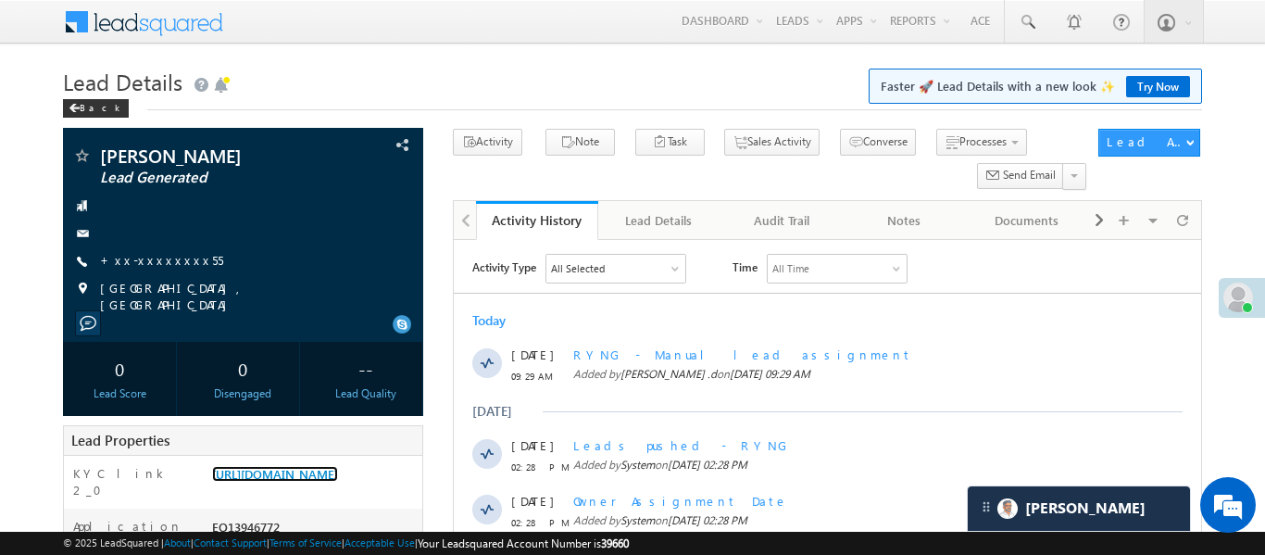
scroll to position [245, 0]
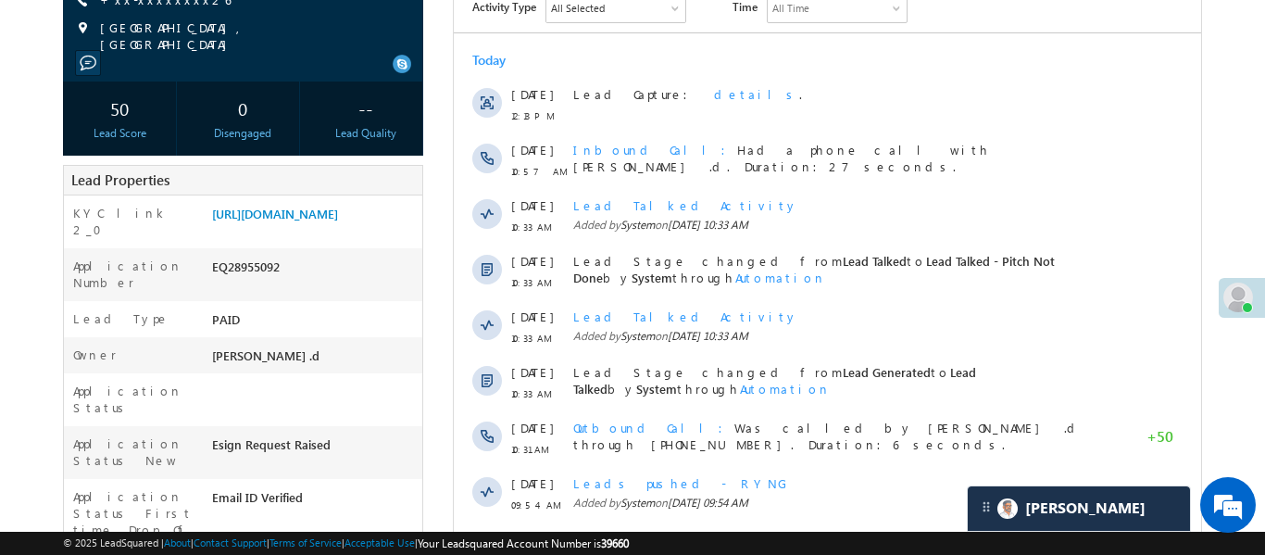
scroll to position [425, 0]
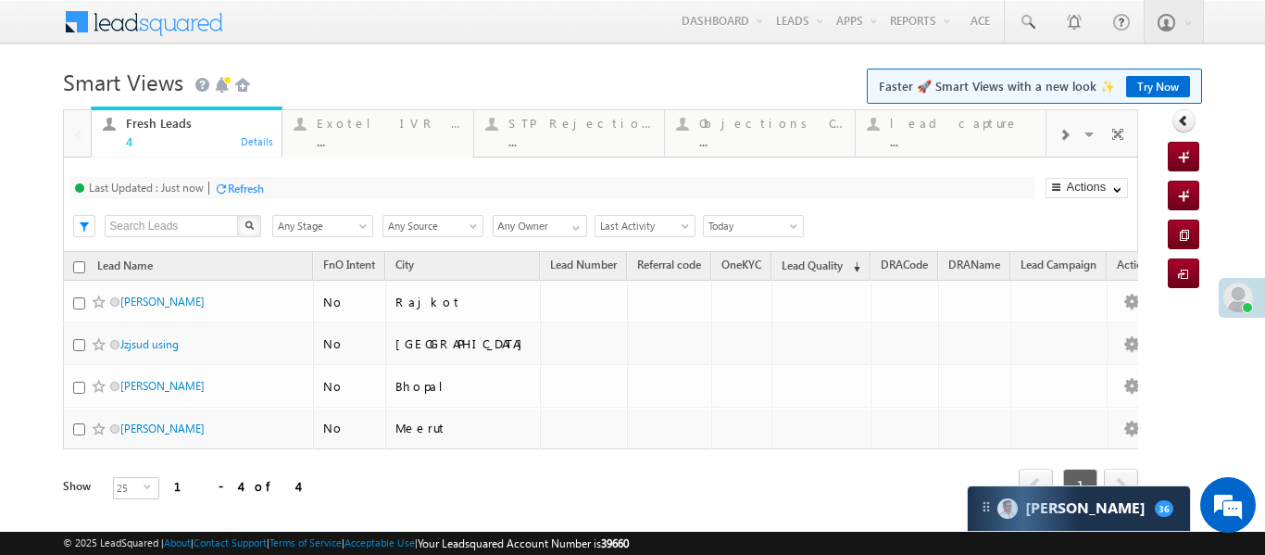
click at [1067, 135] on span at bounding box center [1064, 135] width 11 height 15
click at [936, 141] on div "..." at bounding box center [962, 141] width 144 height 14
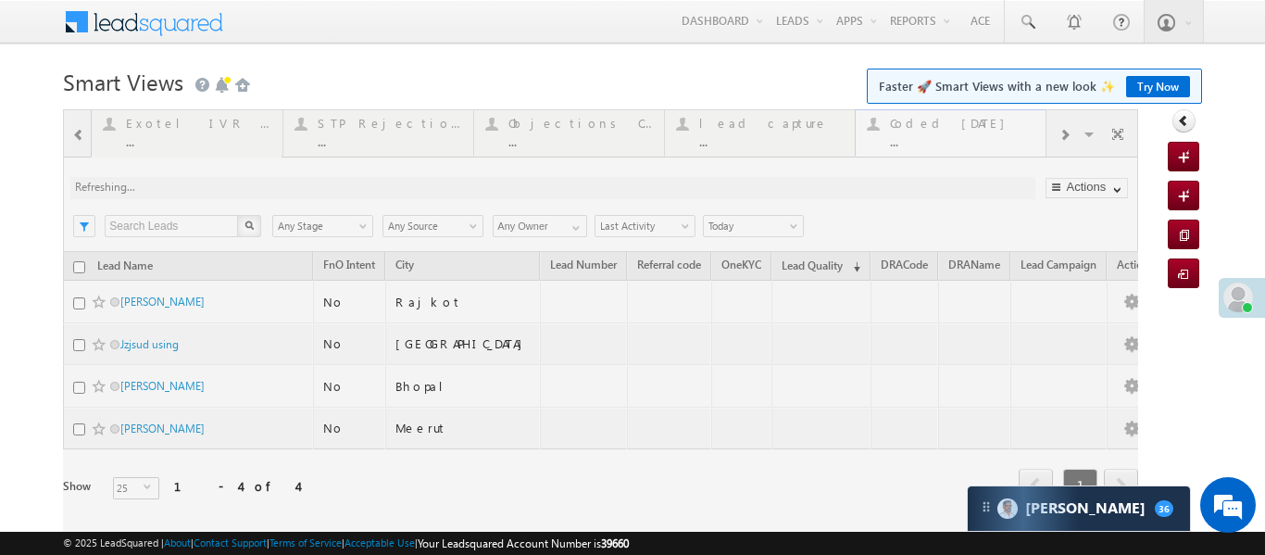
click at [936, 141] on div at bounding box center [600, 330] width 1075 height 443
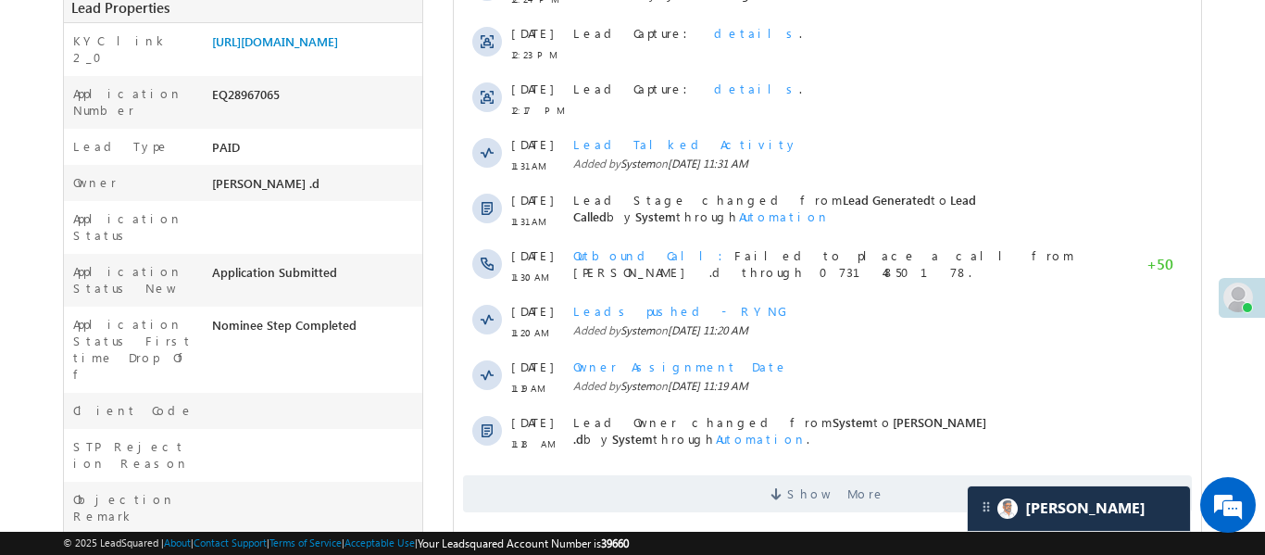
scroll to position [433, 0]
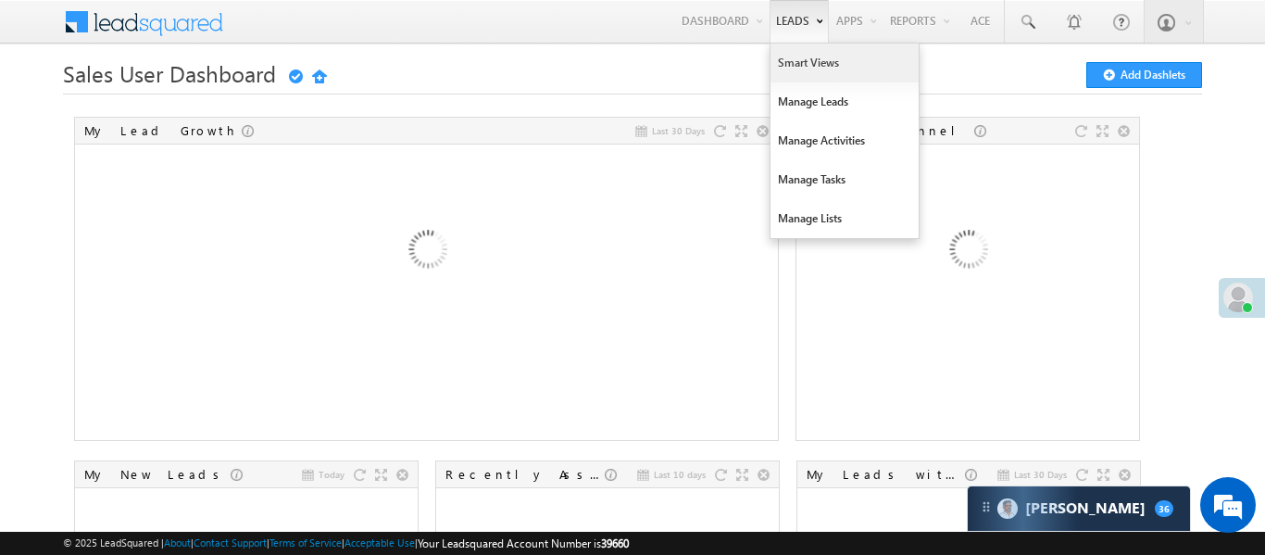
click at [803, 73] on link "Smart Views" at bounding box center [845, 63] width 148 height 39
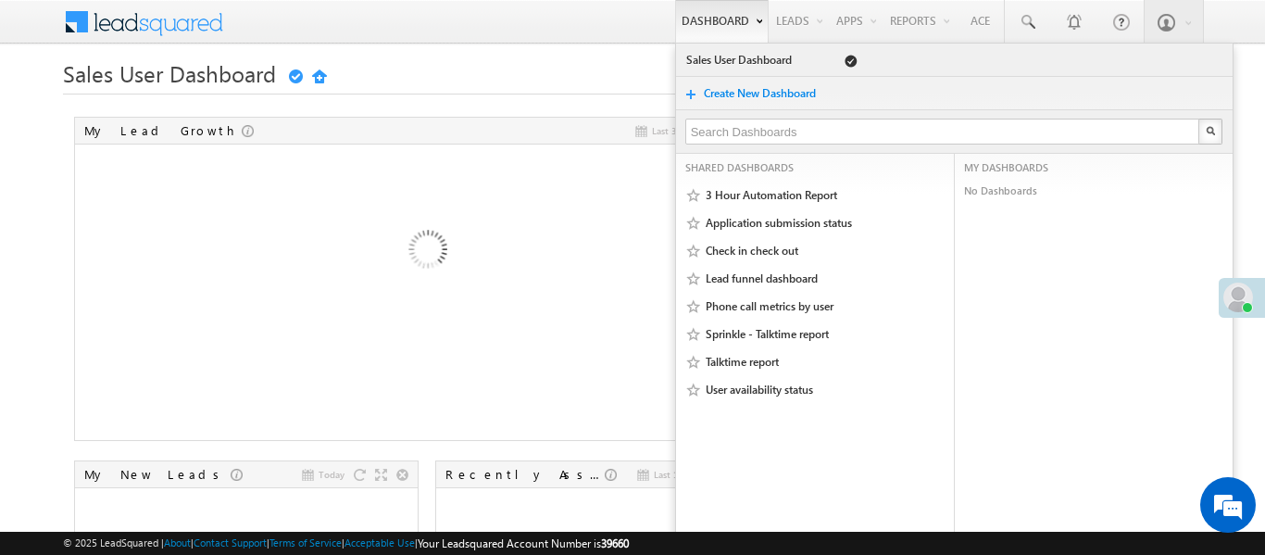
drag, startPoint x: 803, startPoint y: 73, endPoint x: 702, endPoint y: 15, distance: 116.6
click at [0, 0] on link "Smart Views" at bounding box center [0, 0] width 0 height 0
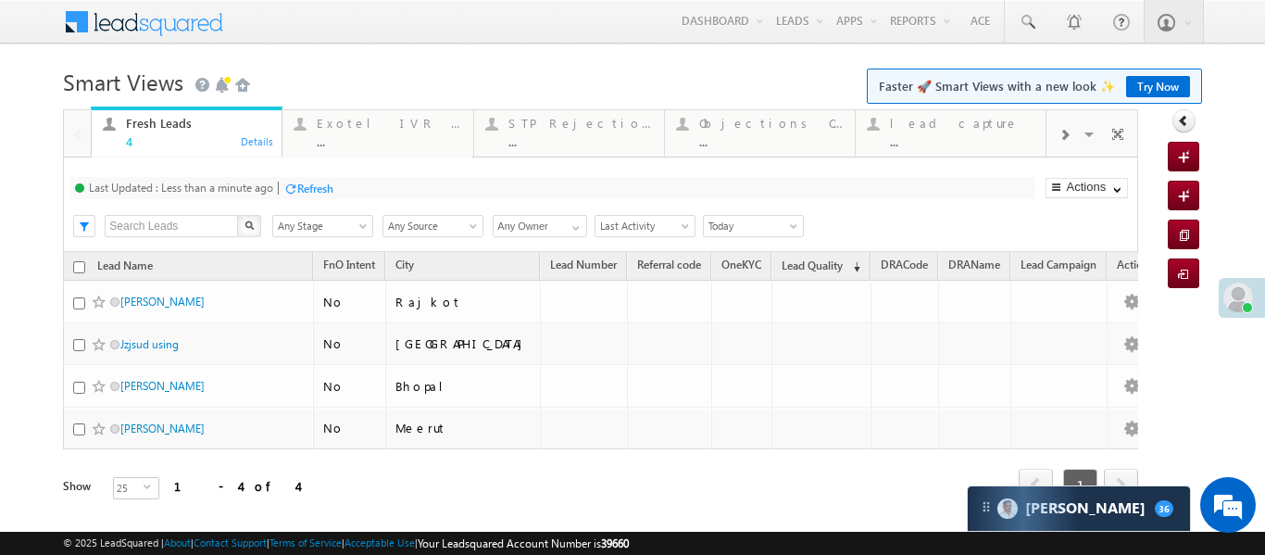
click at [1071, 133] on div at bounding box center [1064, 134] width 35 height 42
click at [981, 128] on div "Coded Today" at bounding box center [962, 123] width 144 height 15
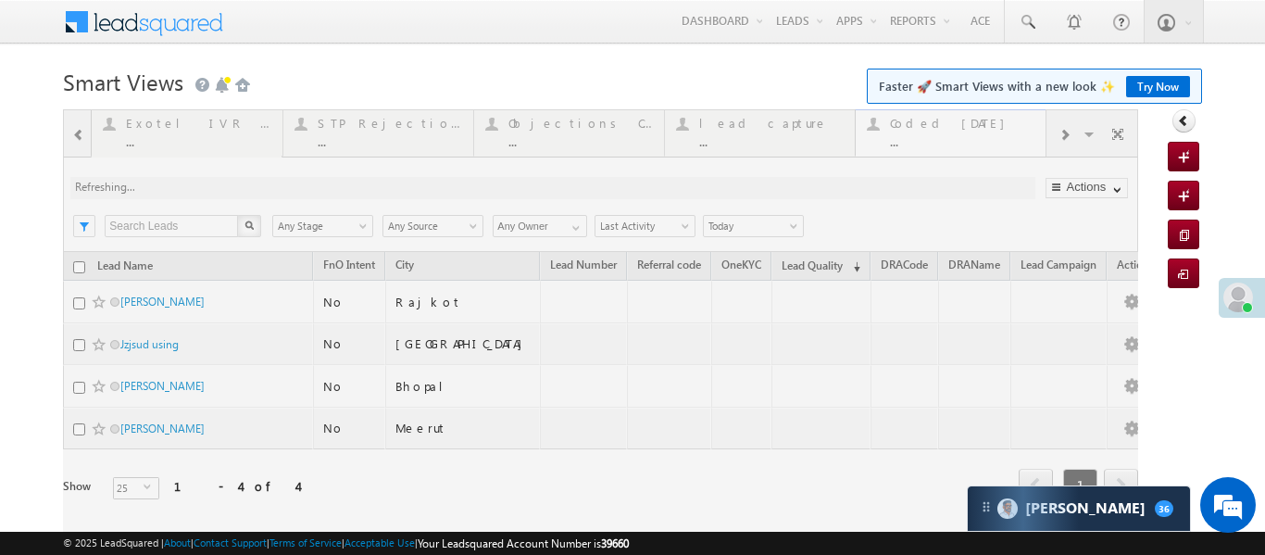
click at [981, 128] on div at bounding box center [600, 330] width 1075 height 443
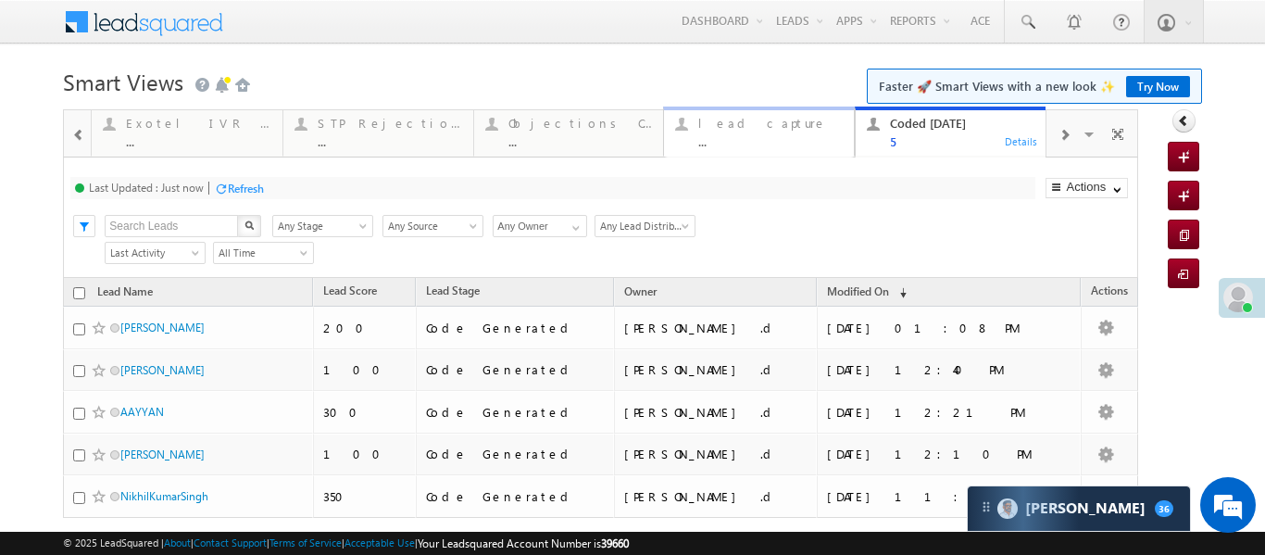
click at [731, 149] on link "lead capture ... Details" at bounding box center [759, 132] width 192 height 50
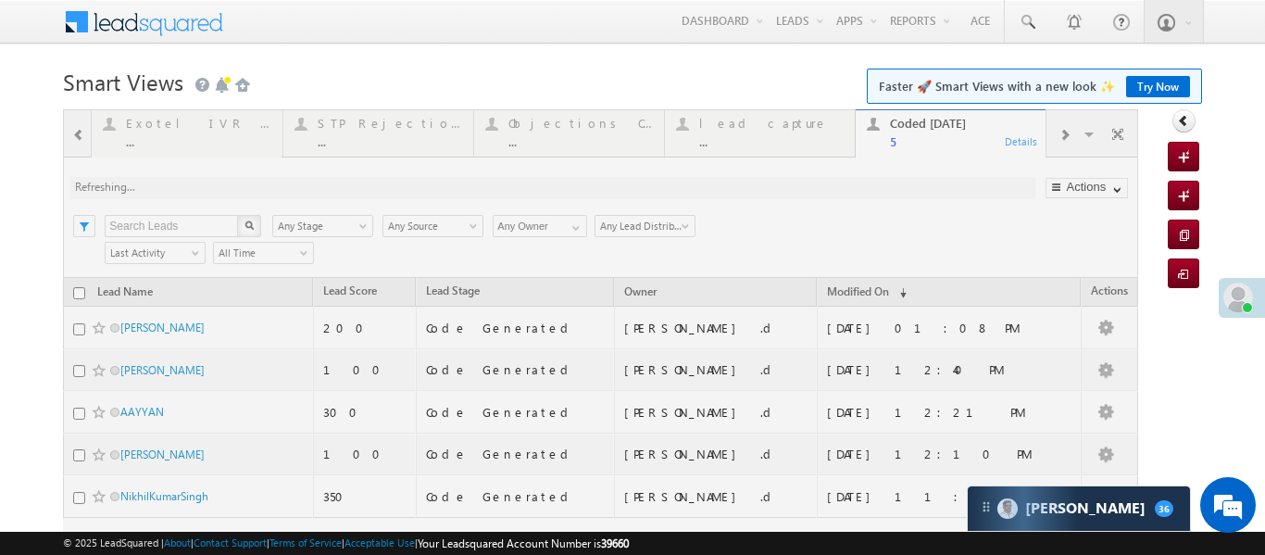
click at [731, 149] on div at bounding box center [600, 364] width 1075 height 510
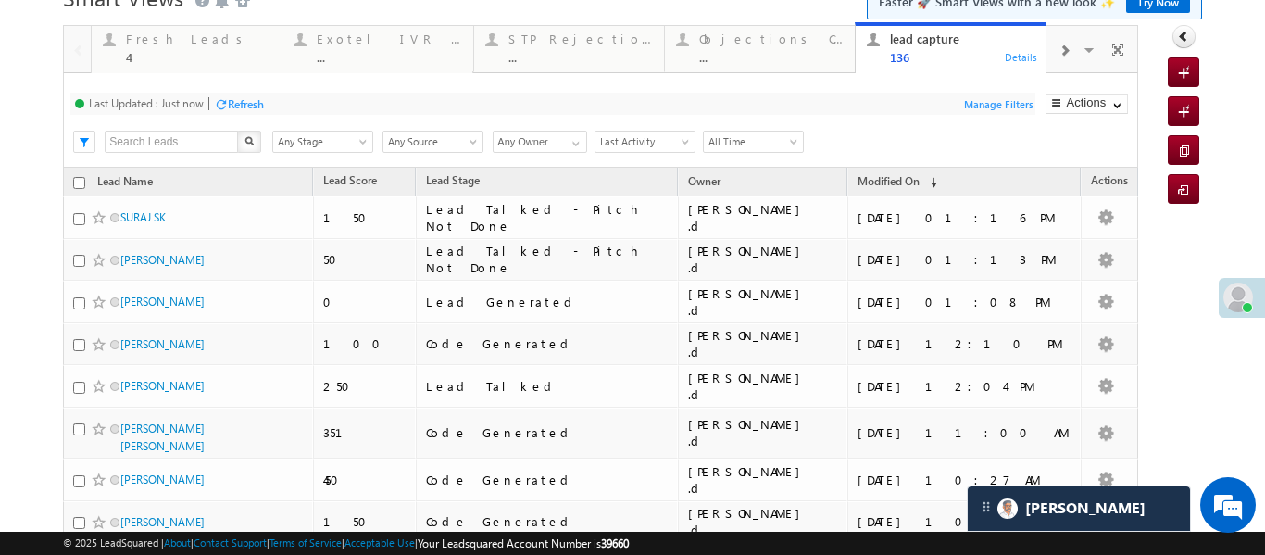
scroll to position [86, 0]
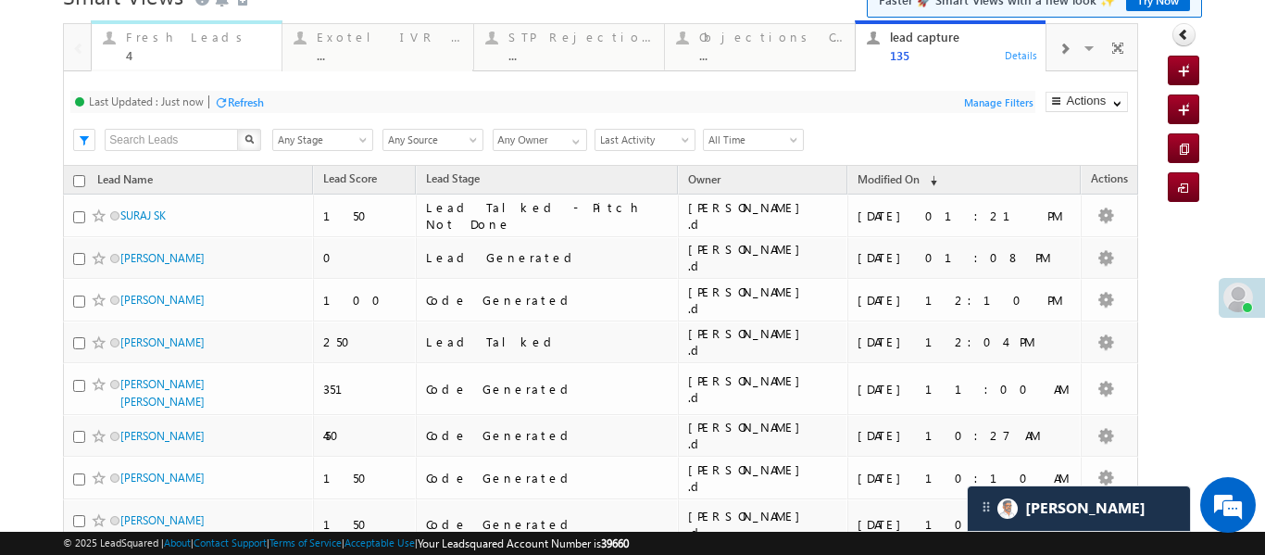
click at [128, 54] on div "4" at bounding box center [198, 55] width 144 height 14
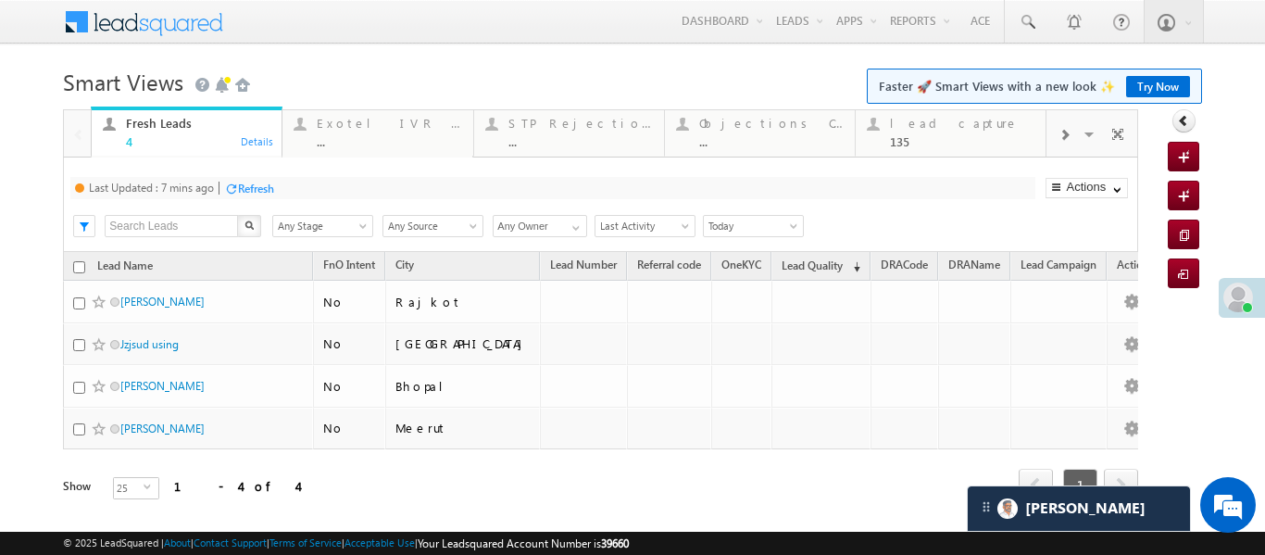
click at [129, 53] on body "Menu Aakansha .d Aakan sha.D @ange lbrok ing.c om" at bounding box center [632, 276] width 1265 height 552
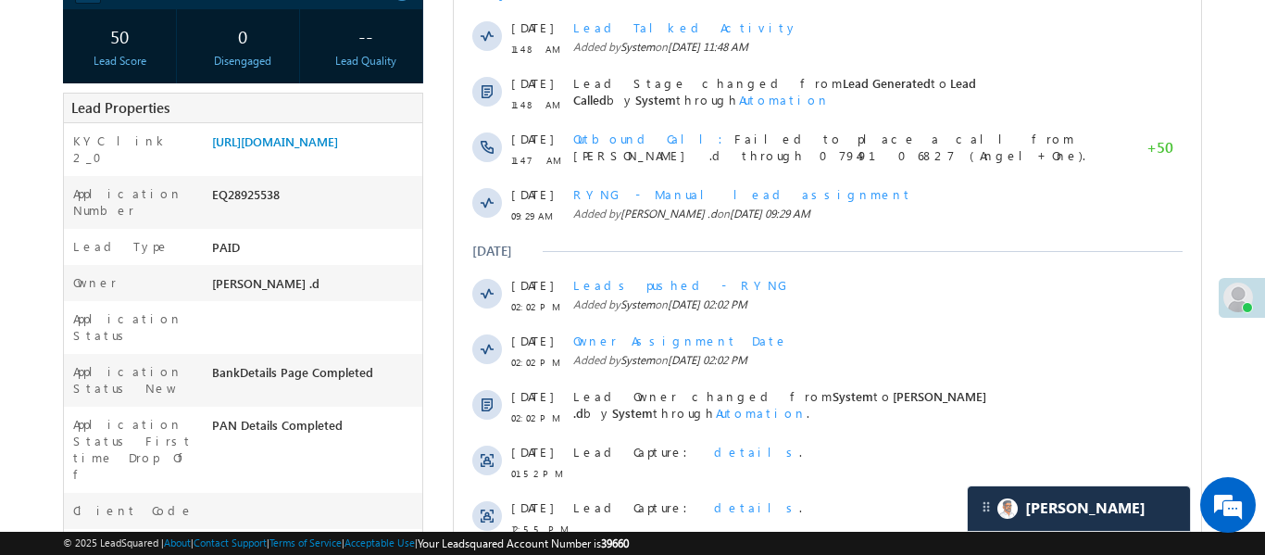
scroll to position [377, 0]
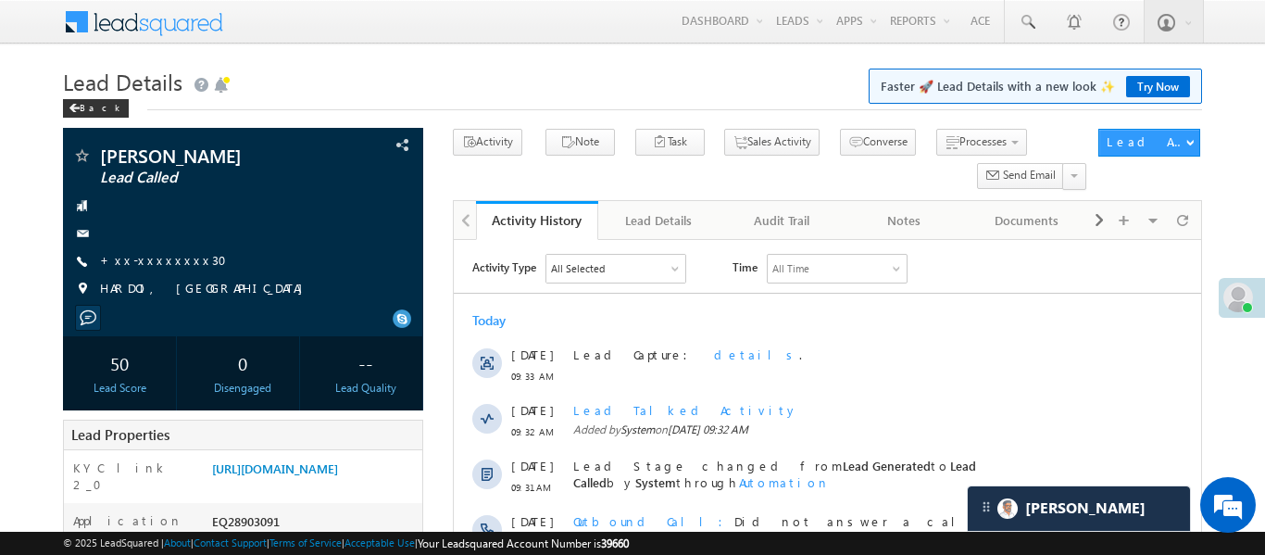
click at [526, 80] on h1 "Lead Details Faster 🚀 Lead Details with a new look ✨ Try Now" at bounding box center [632, 80] width 1138 height 36
